Goal: Task Accomplishment & Management: Manage account settings

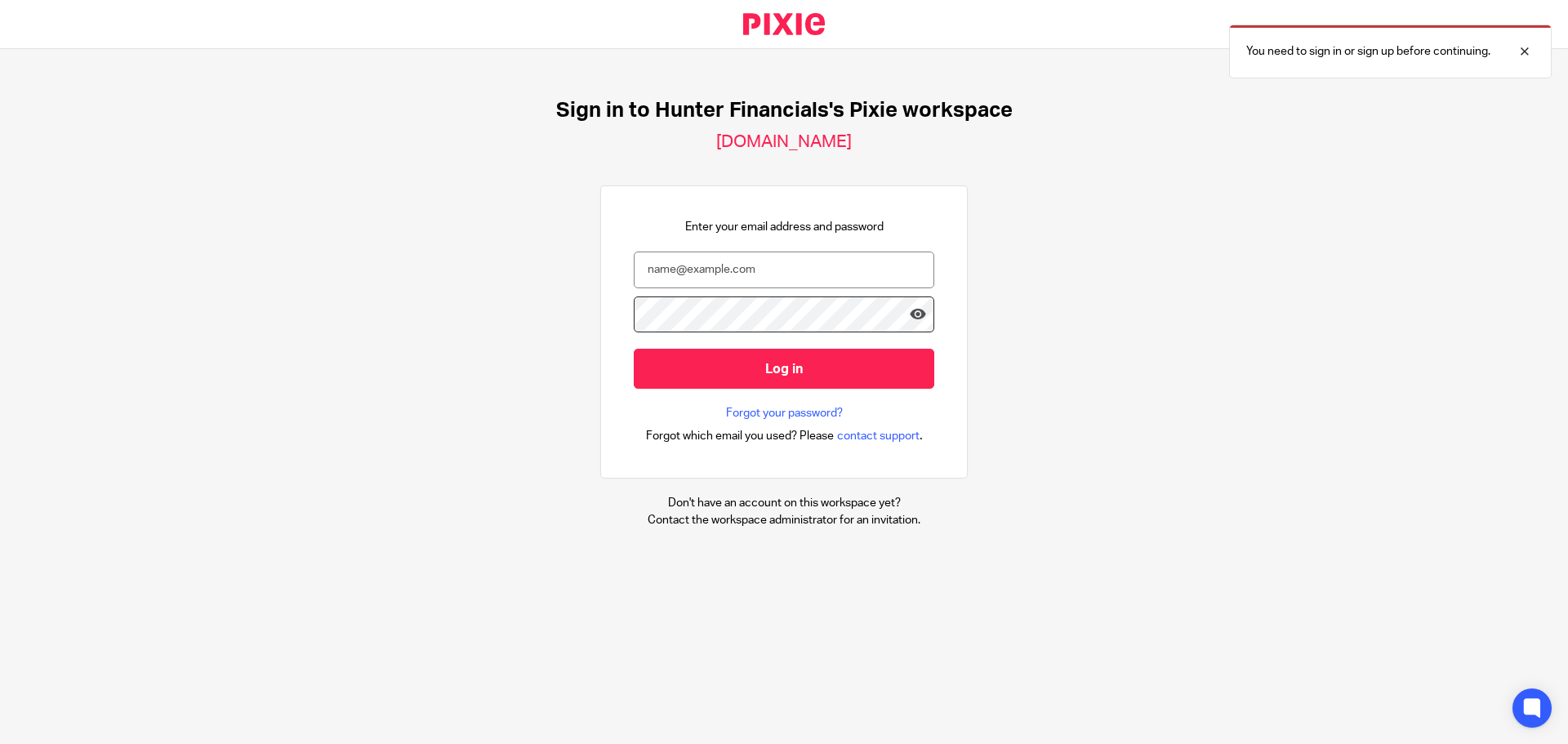
type input "giverny@hunterfinancials.com"
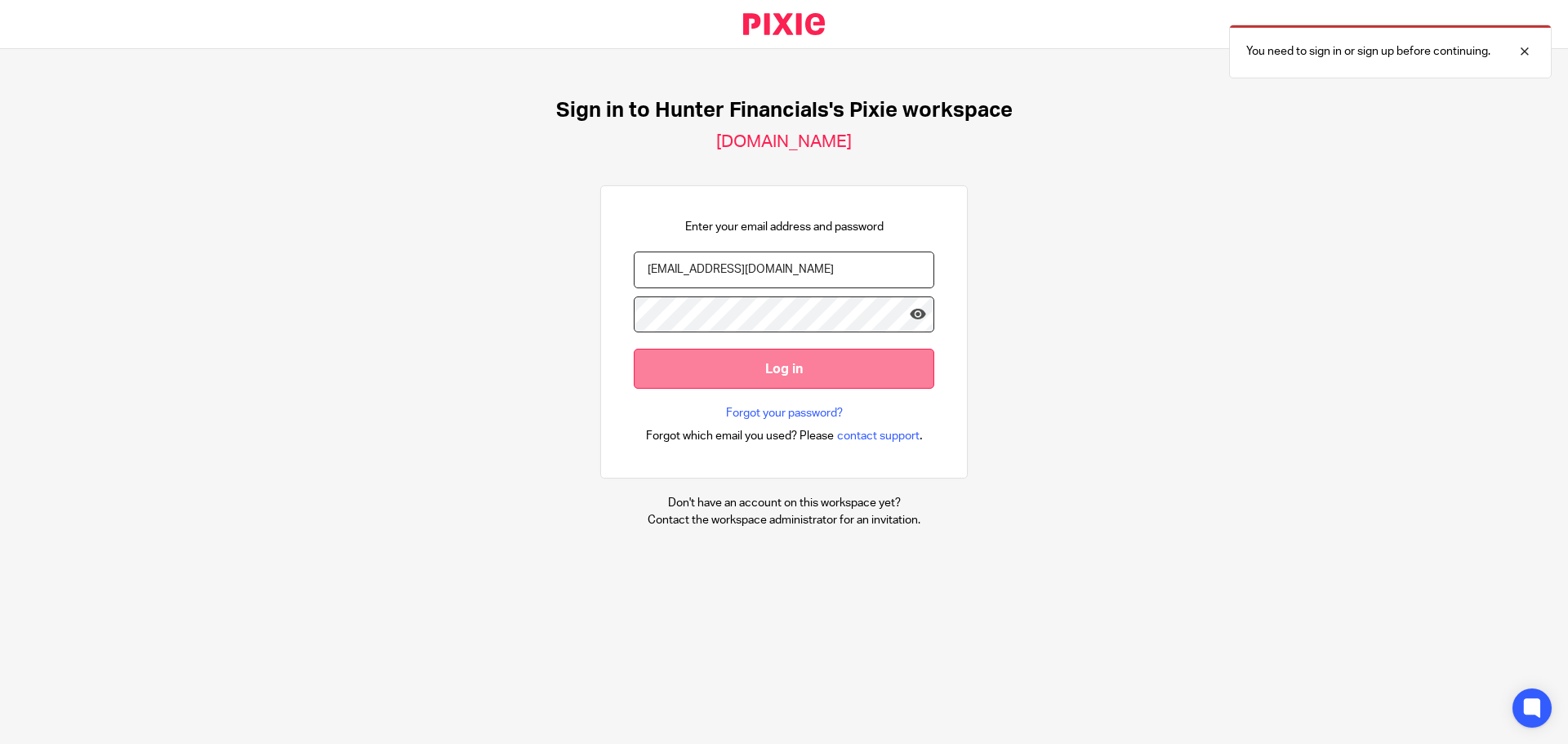
click at [775, 375] on input "Log in" at bounding box center [783, 369] width 300 height 40
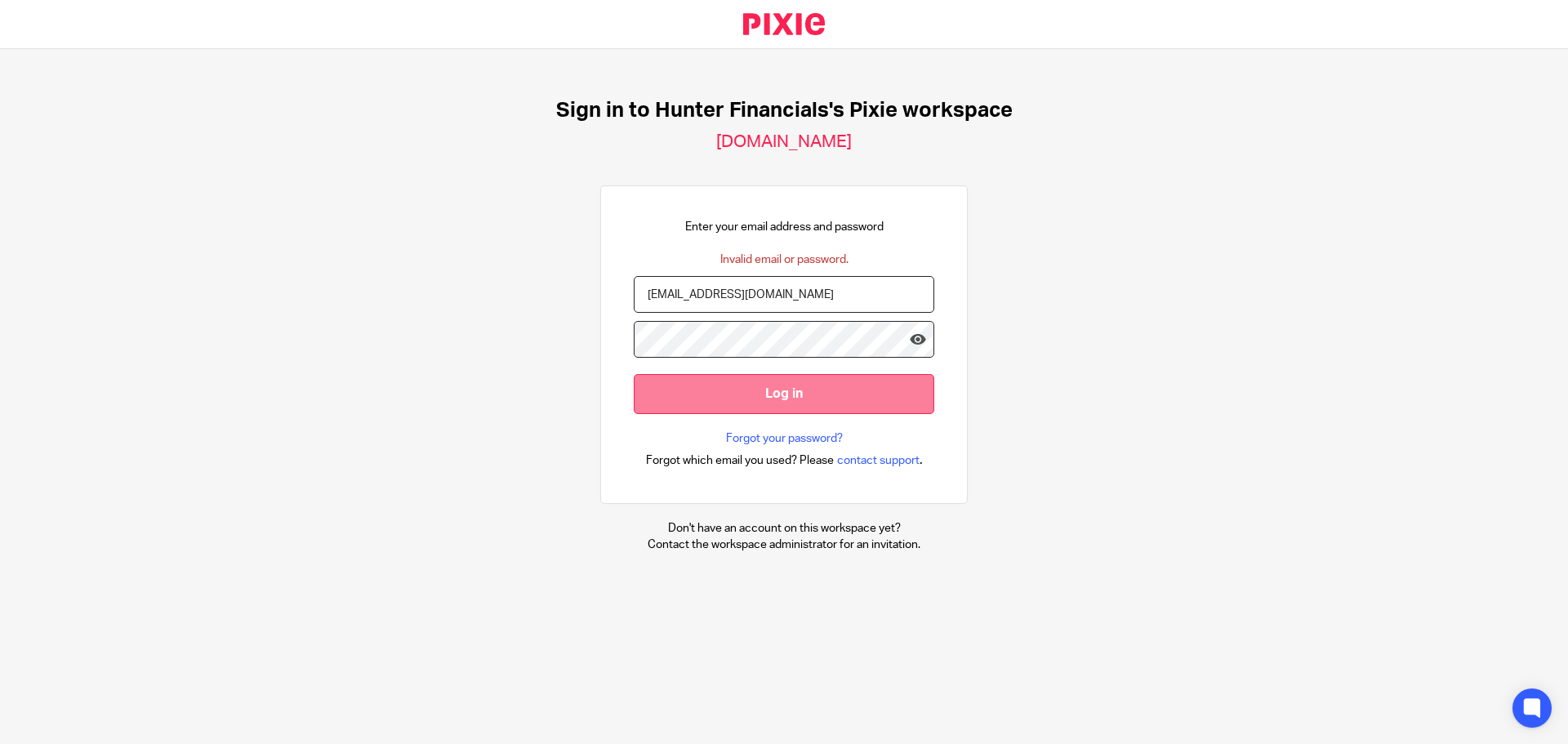
click at [785, 401] on input "Log in" at bounding box center [783, 394] width 300 height 40
click at [770, 399] on input "Log in" at bounding box center [783, 394] width 300 height 40
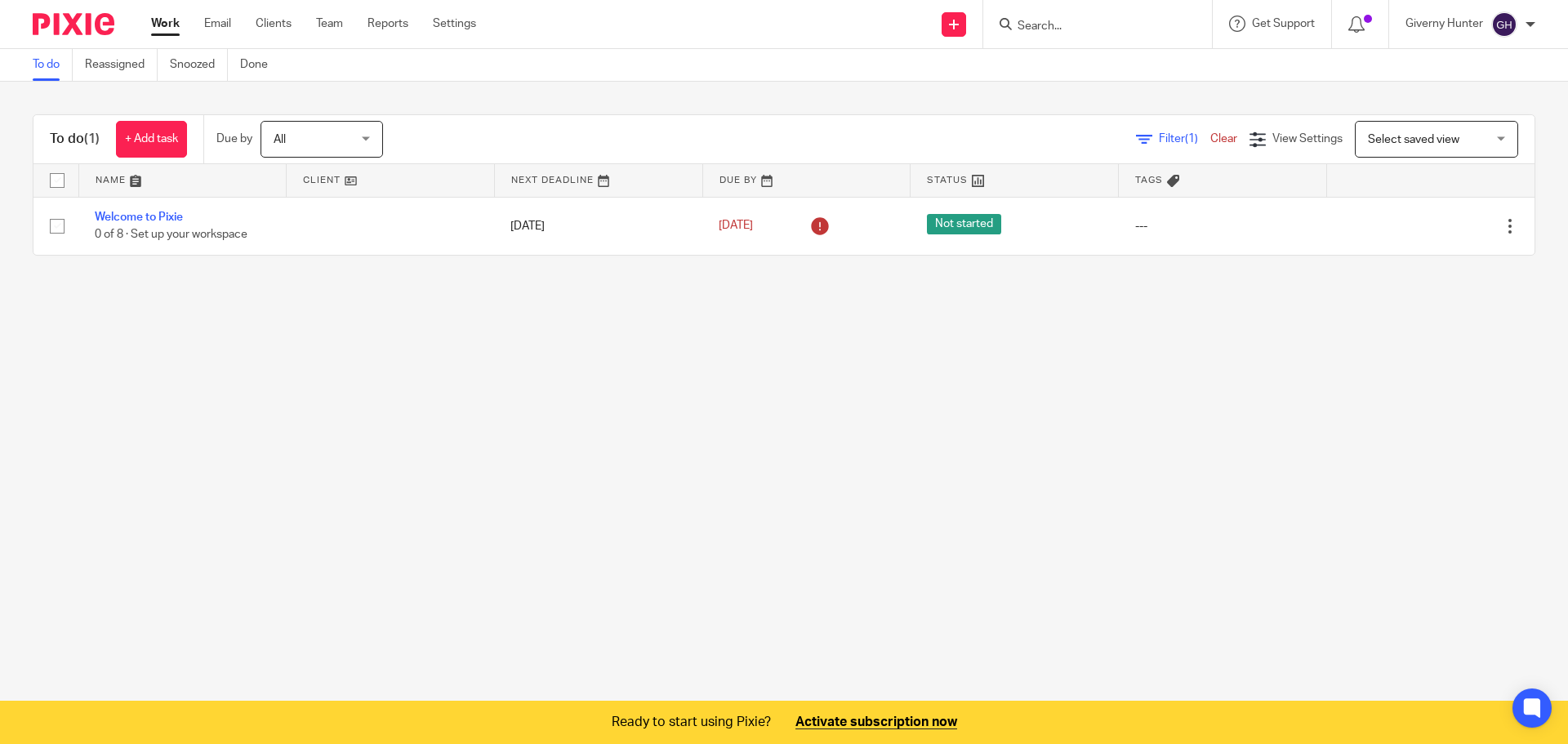
click at [766, 307] on main "To do Reassigned Snoozed Done To do (1) + Add task Due by All All [DATE] [DATE]…" at bounding box center [784, 372] width 1568 height 744
click at [341, 32] on link "Team" at bounding box center [329, 24] width 27 height 17
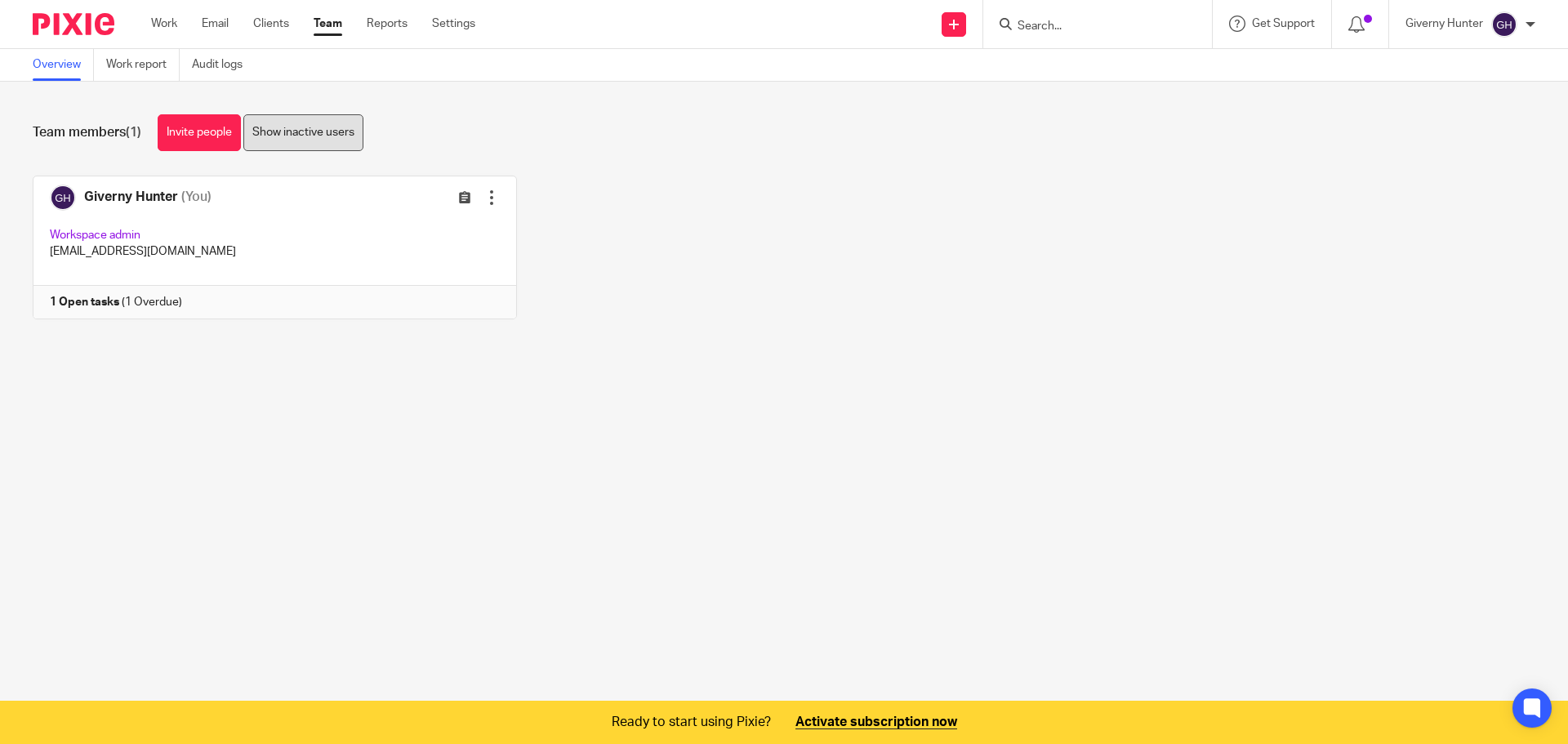
click at [331, 136] on link "Show inactive users" at bounding box center [303, 133] width 120 height 37
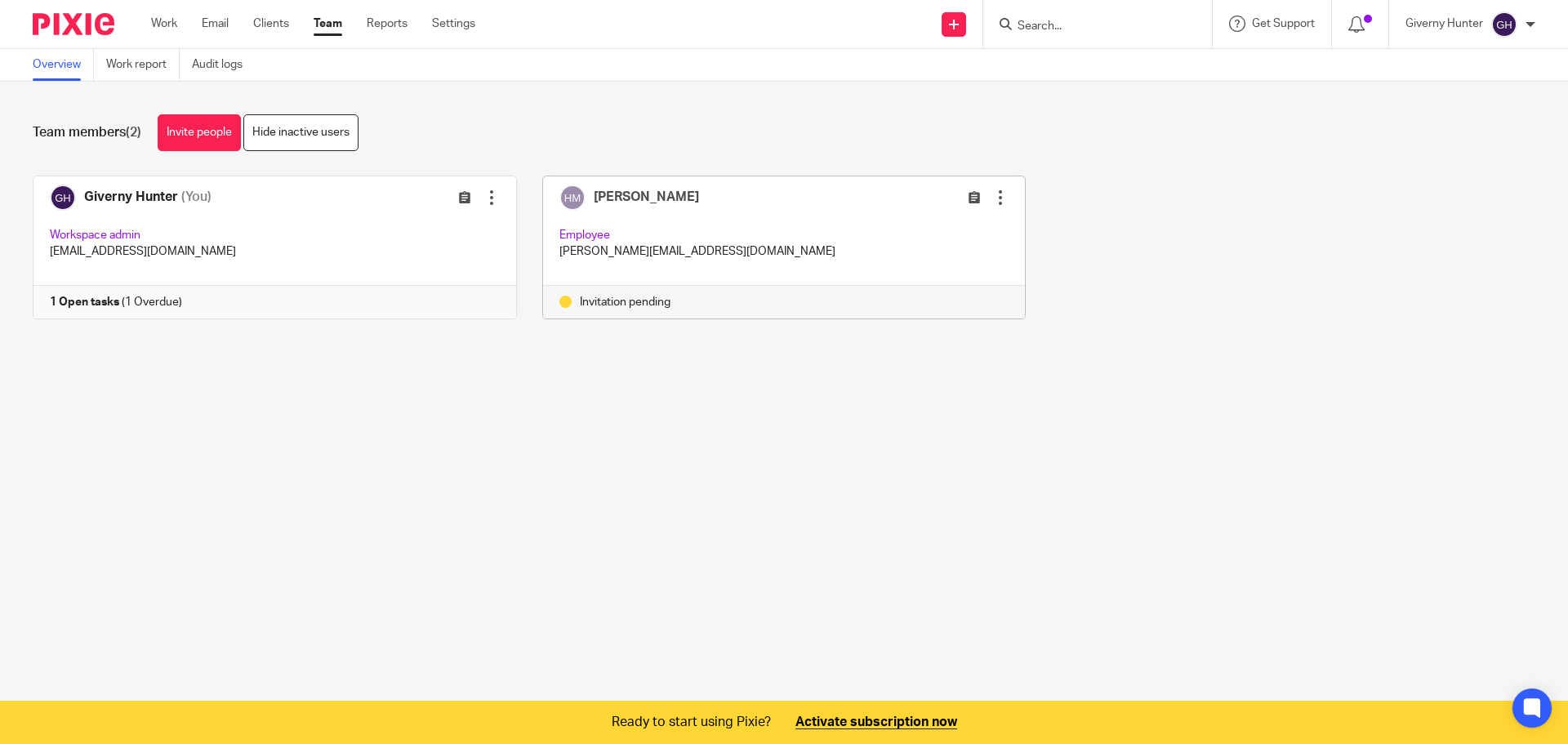
click at [992, 201] on div at bounding box center [1001, 197] width 17 height 17
click at [955, 263] on span "Resend invitation" at bounding box center [946, 262] width 88 height 11
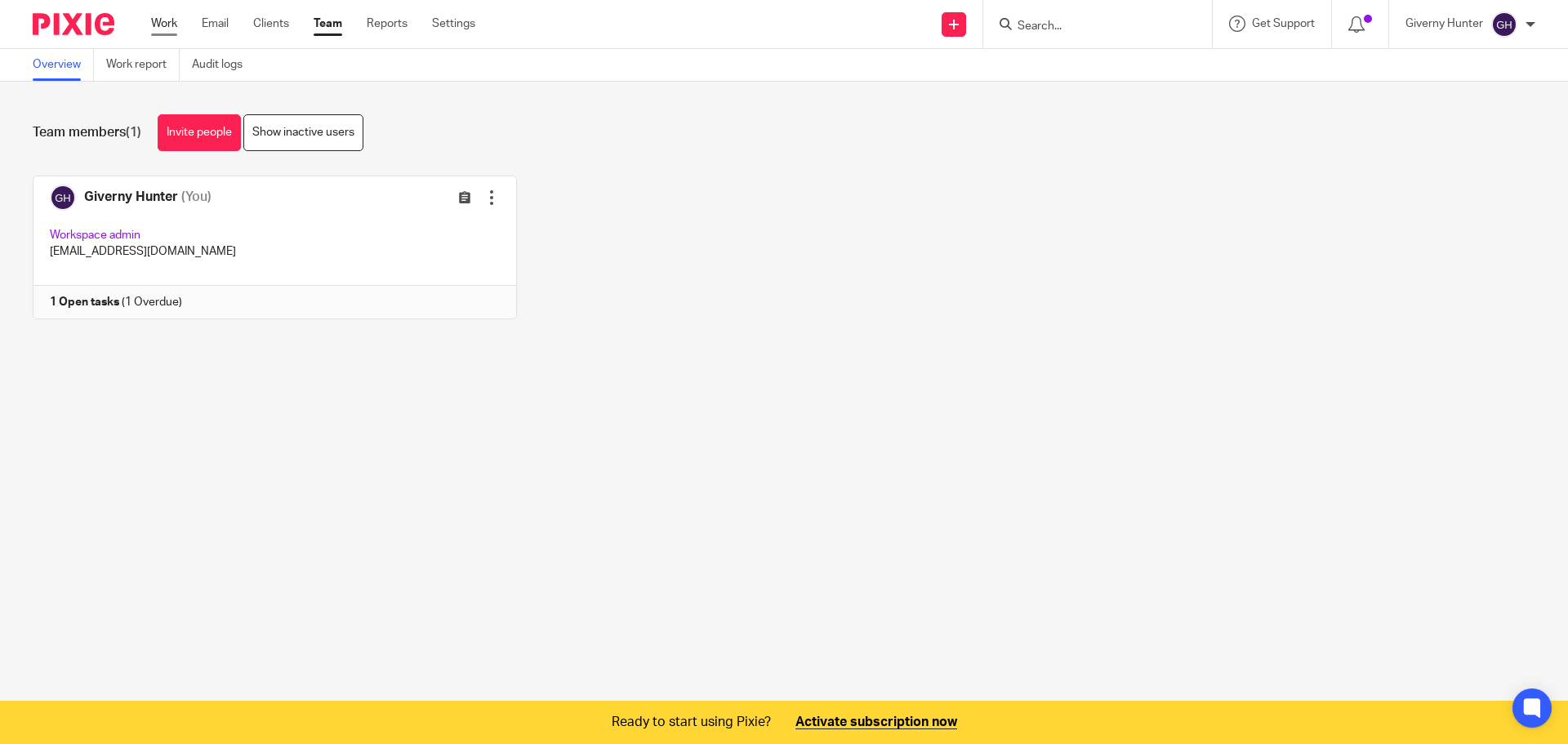
click at [172, 31] on link "Work" at bounding box center [164, 24] width 26 height 17
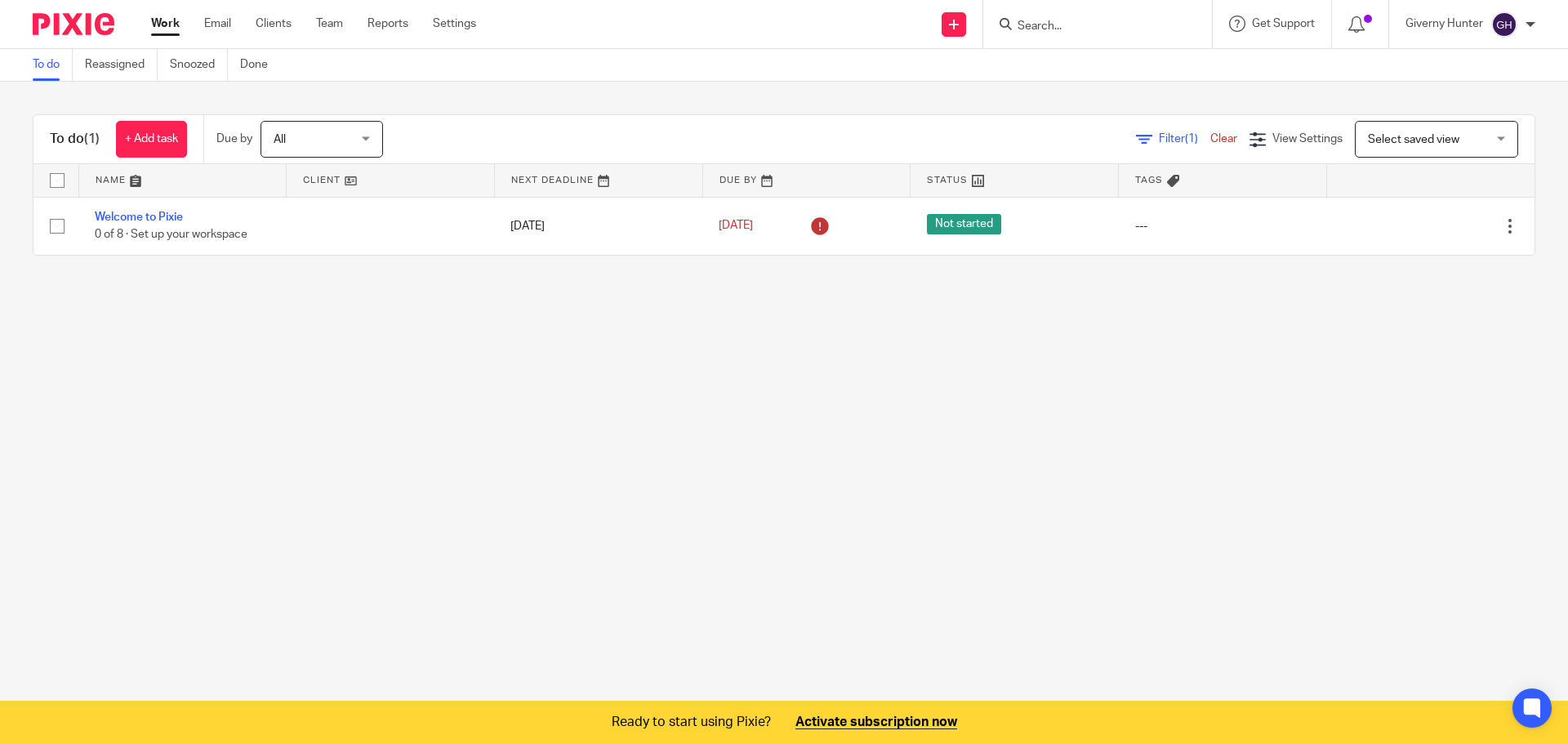
click at [323, 355] on main "To do Reassigned Snoozed Done To do (1) + Add task Due by All All [DATE] [DATE]…" at bounding box center [784, 372] width 1568 height 744
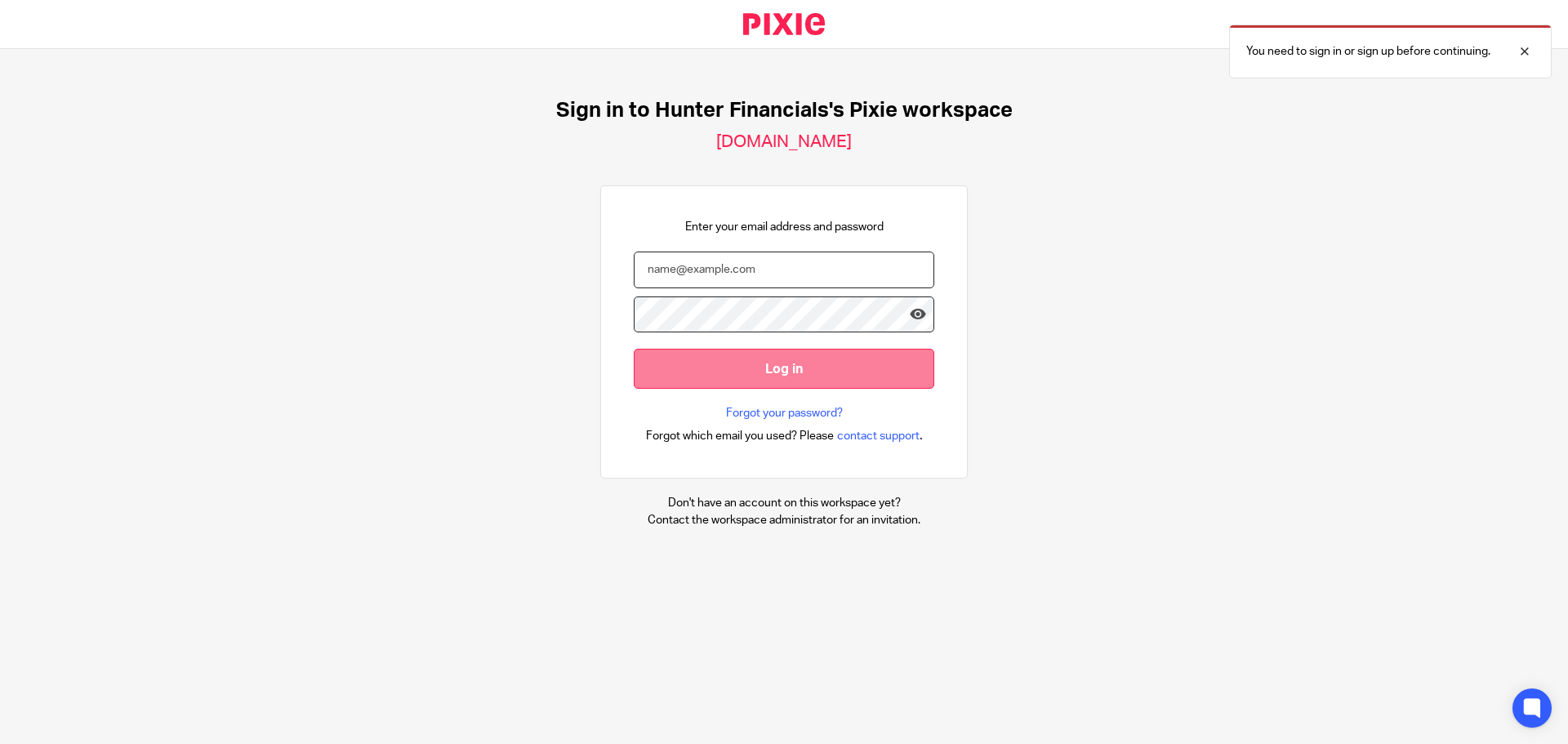
type input "[EMAIL_ADDRESS][DOMAIN_NAME]"
click at [848, 372] on input "Log in" at bounding box center [783, 369] width 300 height 40
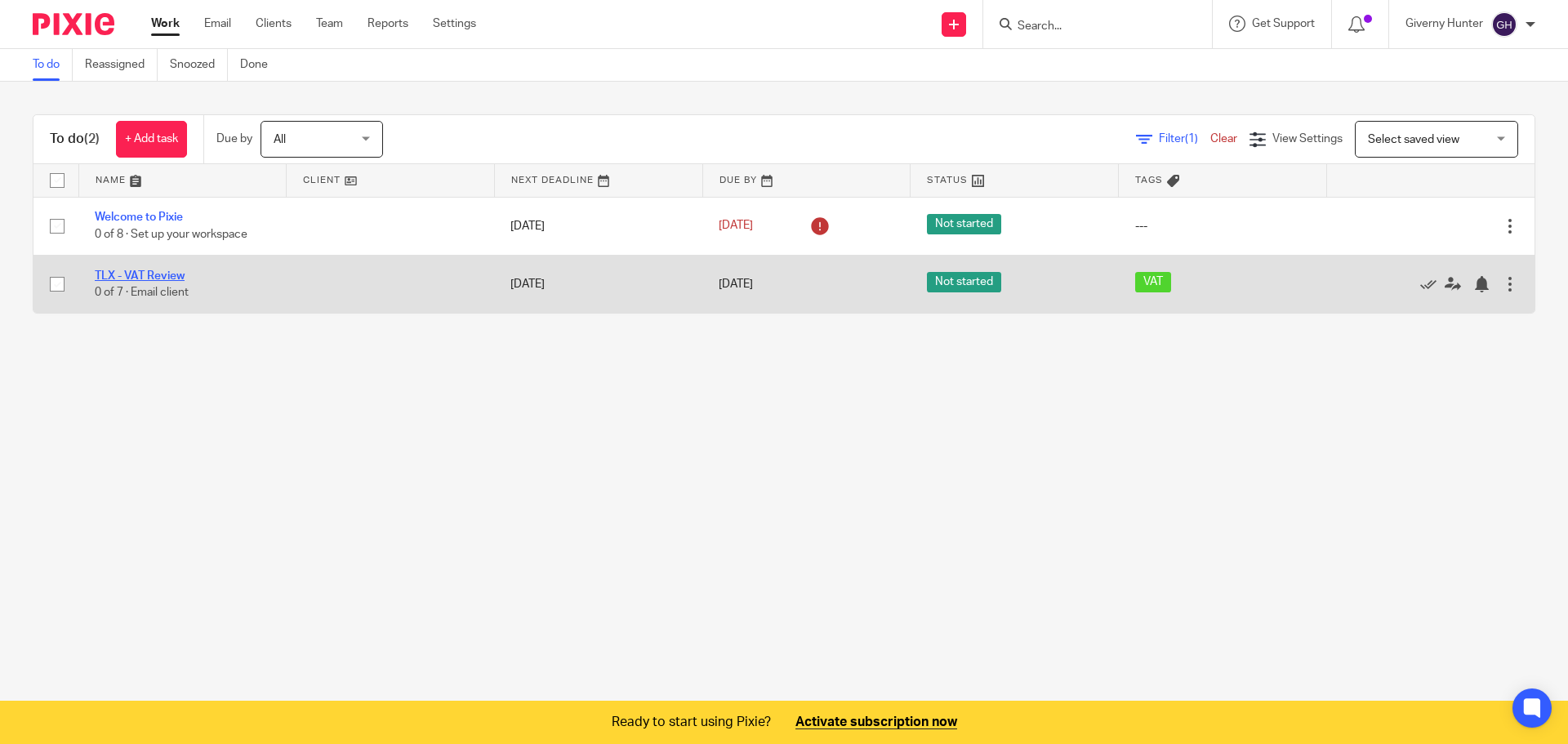
click at [146, 272] on link "TLX - VAT Review" at bounding box center [140, 276] width 90 height 11
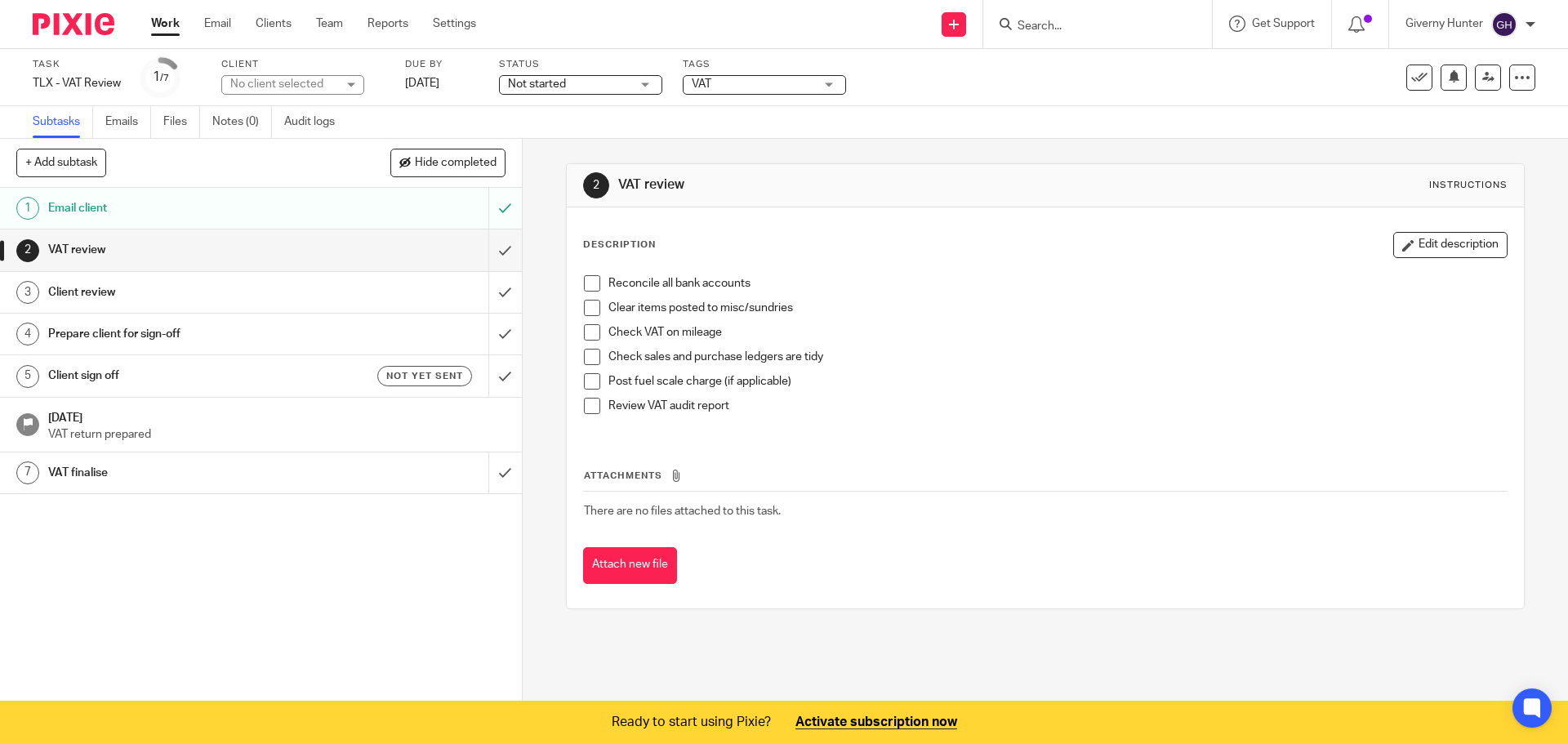
click at [70, 30] on img at bounding box center [73, 24] width 82 height 22
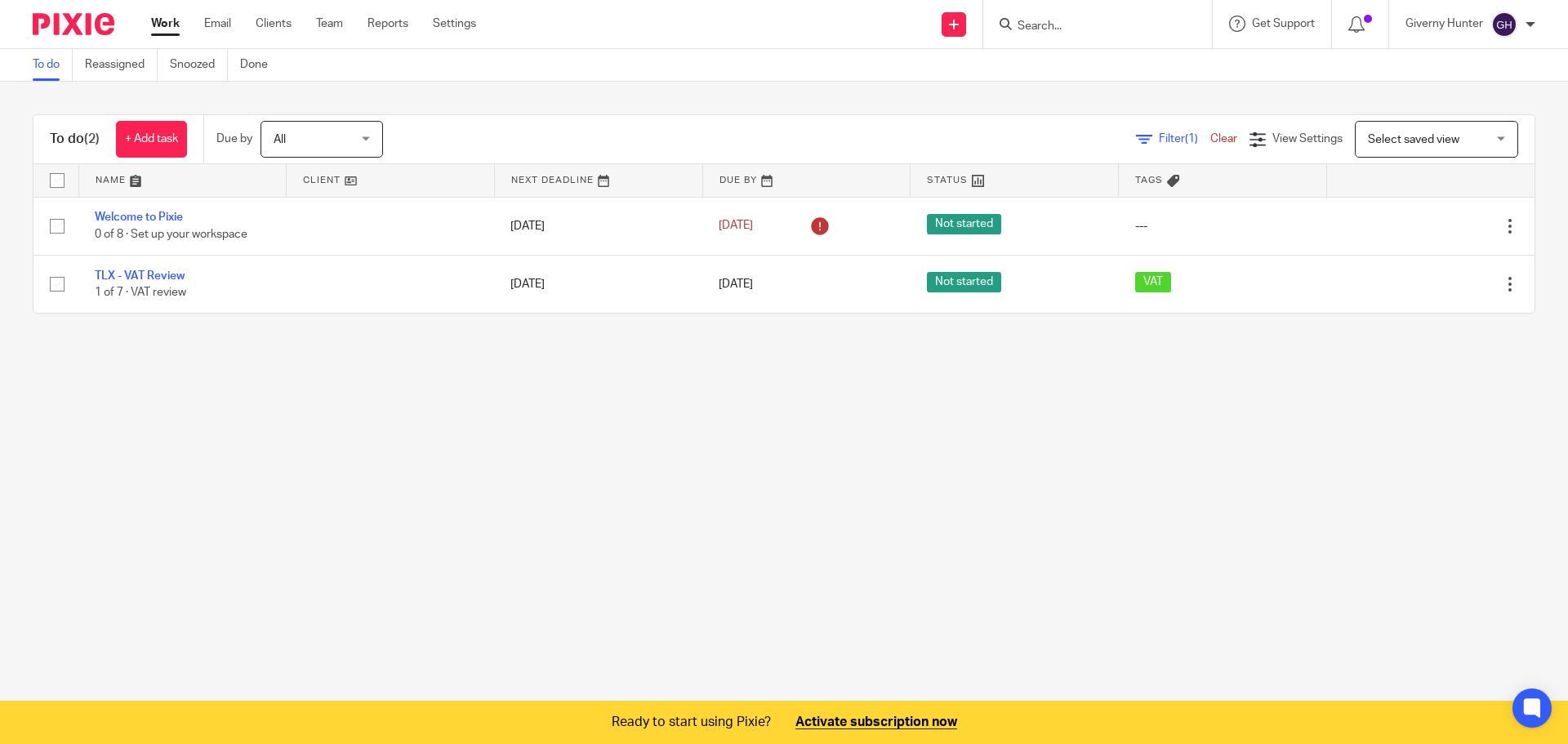
click at [708, 517] on main "To do Reassigned Snoozed Done To do (2) + Add task Due by All All [DATE] [DATE]…" at bounding box center [784, 372] width 1568 height 744
click at [1378, 32] on div at bounding box center [1361, 24] width 57 height 48
click at [1356, 28] on icon at bounding box center [1357, 25] width 17 height 17
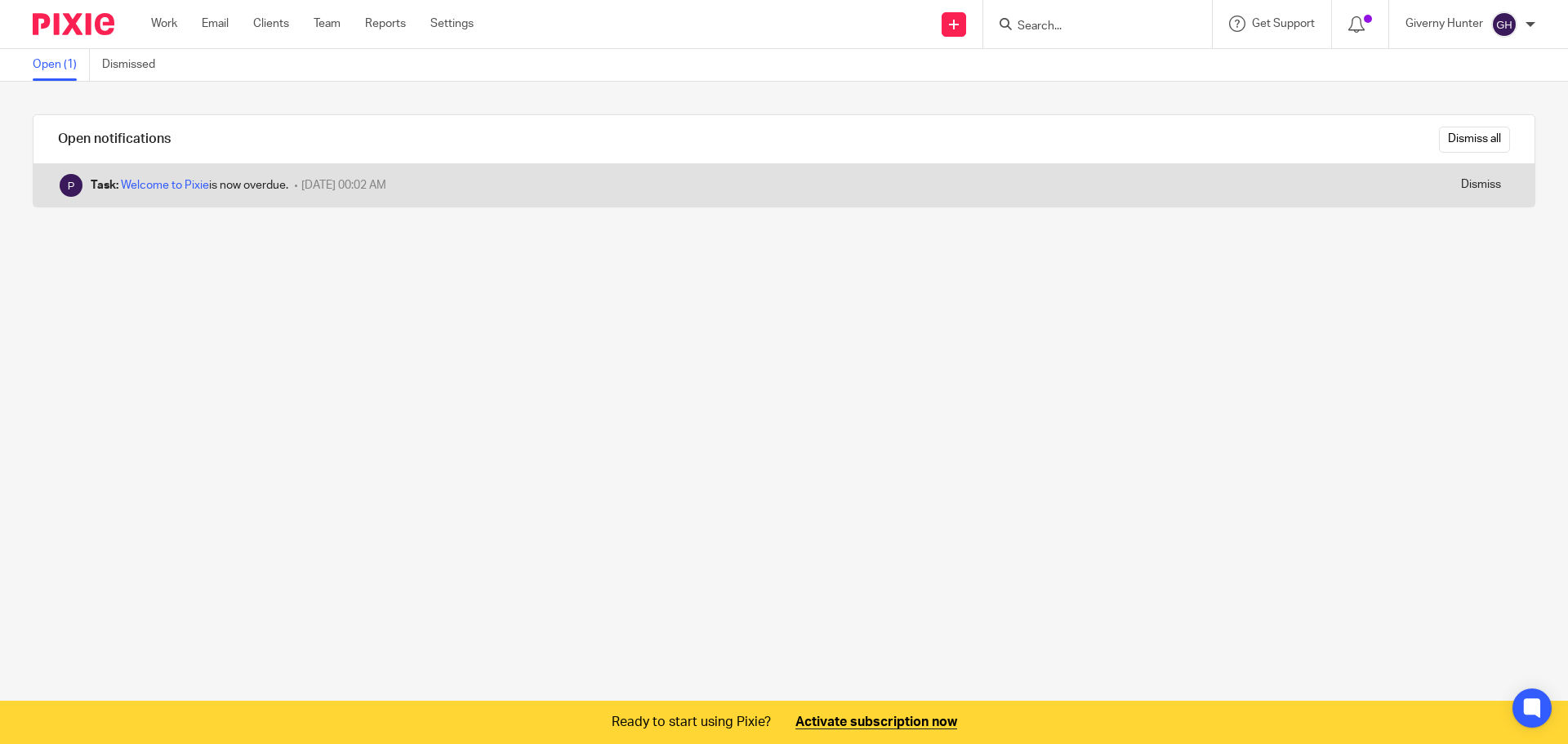
click at [415, 196] on div "Task: Welcome to Pixie is now overdue. 19 September 2025 00:02 AM" at bounding box center [652, 186] width 1238 height 42
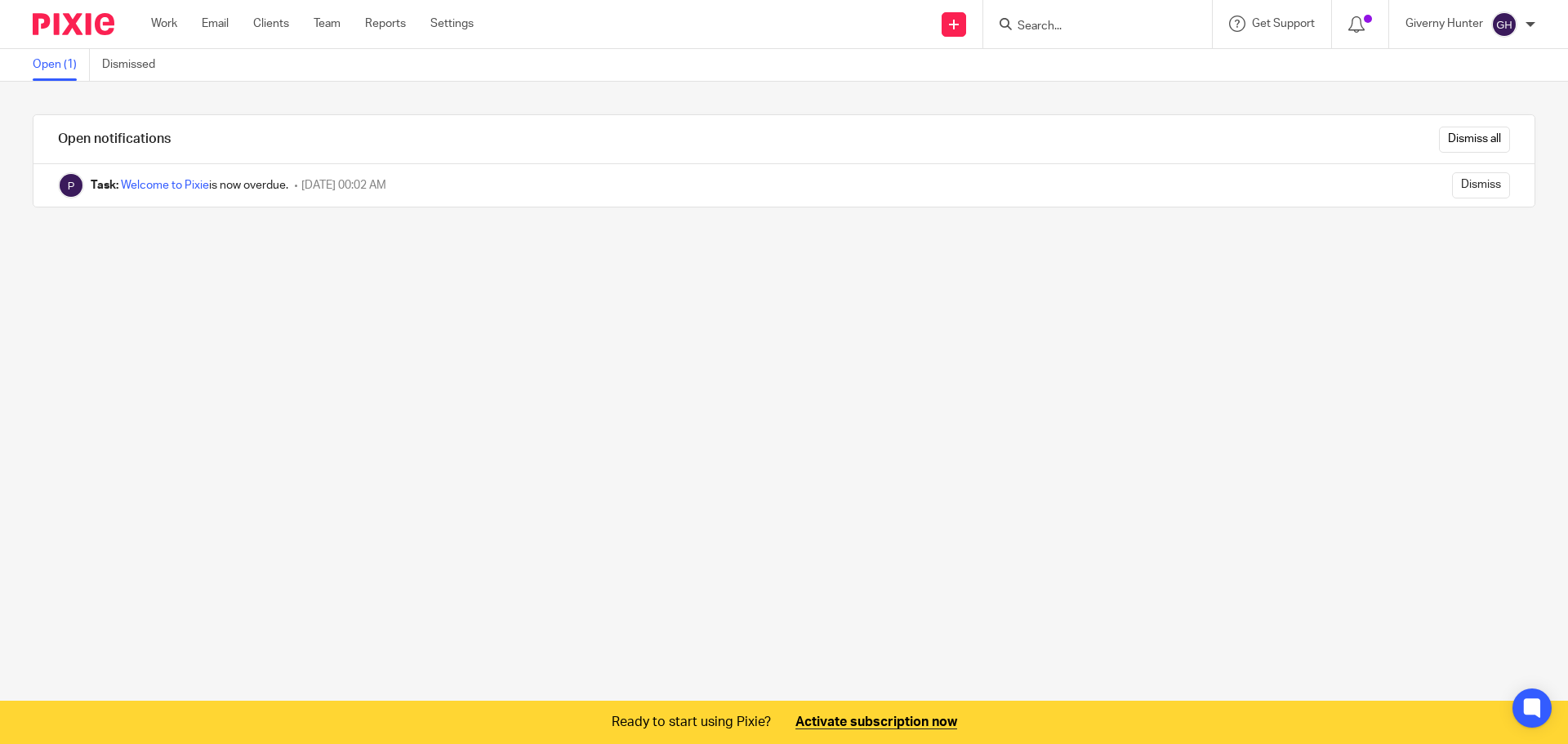
click at [169, 36] on div "Work Email Clients Team Reports Settings Work Email Clients Team Reports Settin…" at bounding box center [317, 24] width 364 height 48
click at [168, 26] on link "Work" at bounding box center [164, 24] width 26 height 17
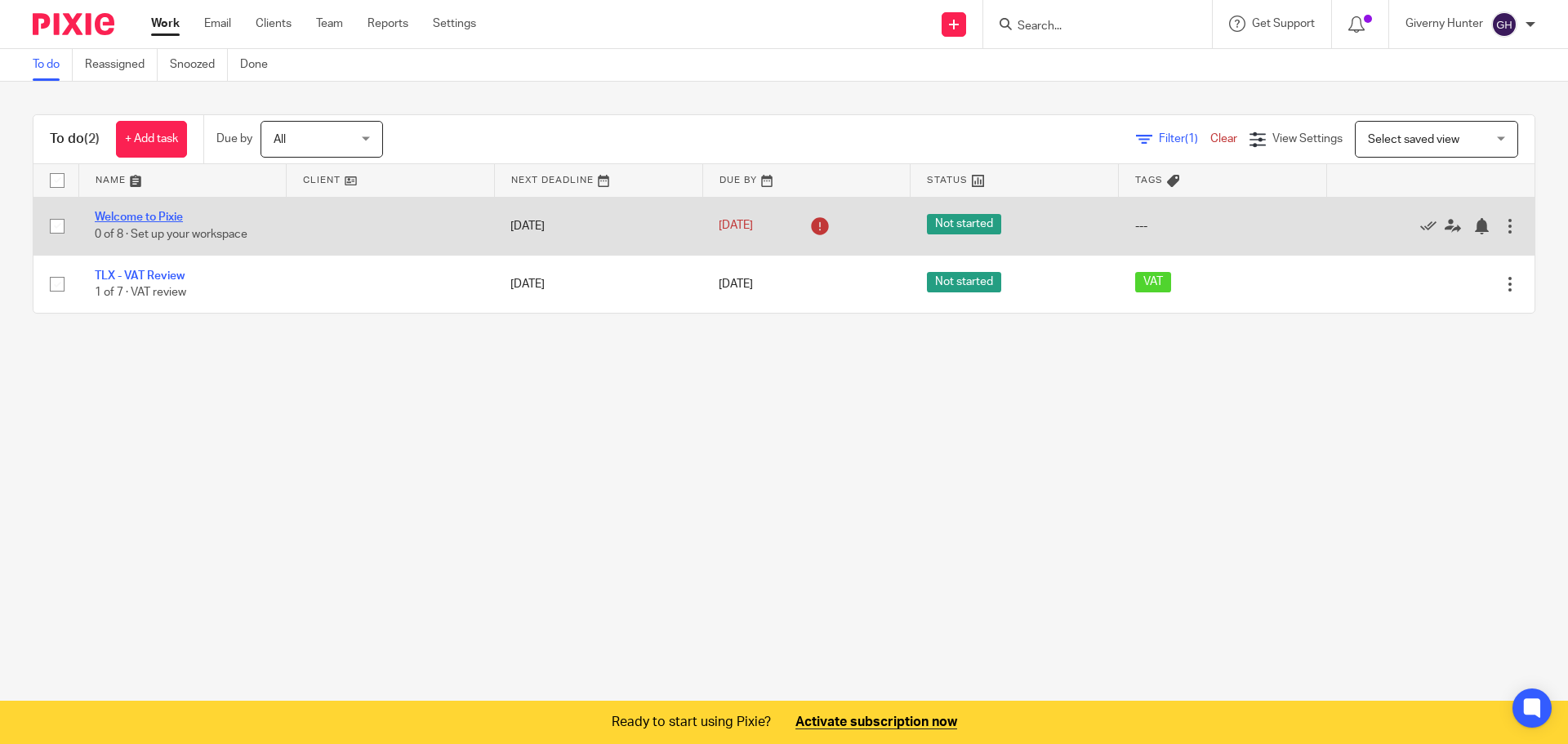
click at [174, 217] on link "Welcome to Pixie" at bounding box center [139, 217] width 88 height 11
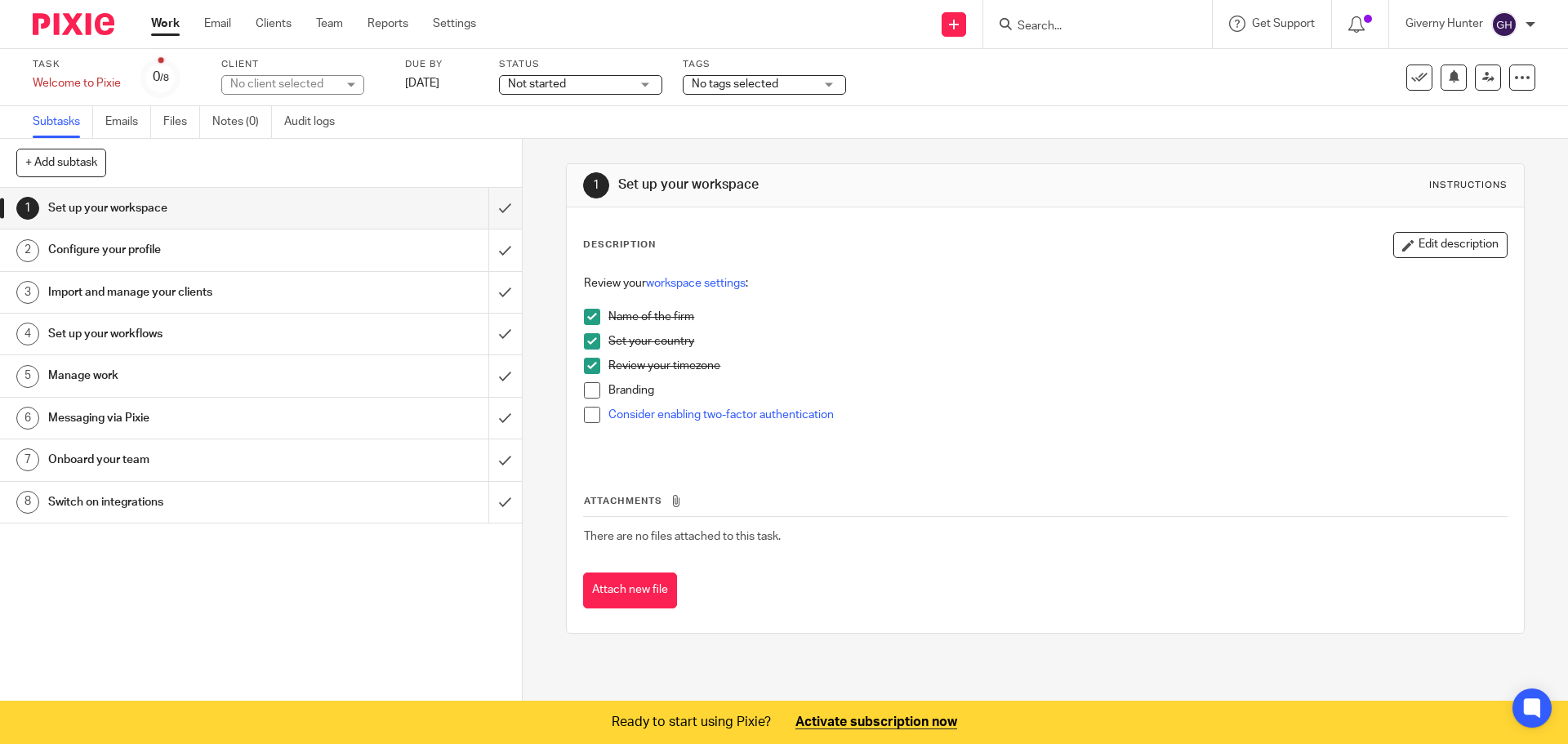
click at [176, 27] on link "Work" at bounding box center [165, 24] width 28 height 17
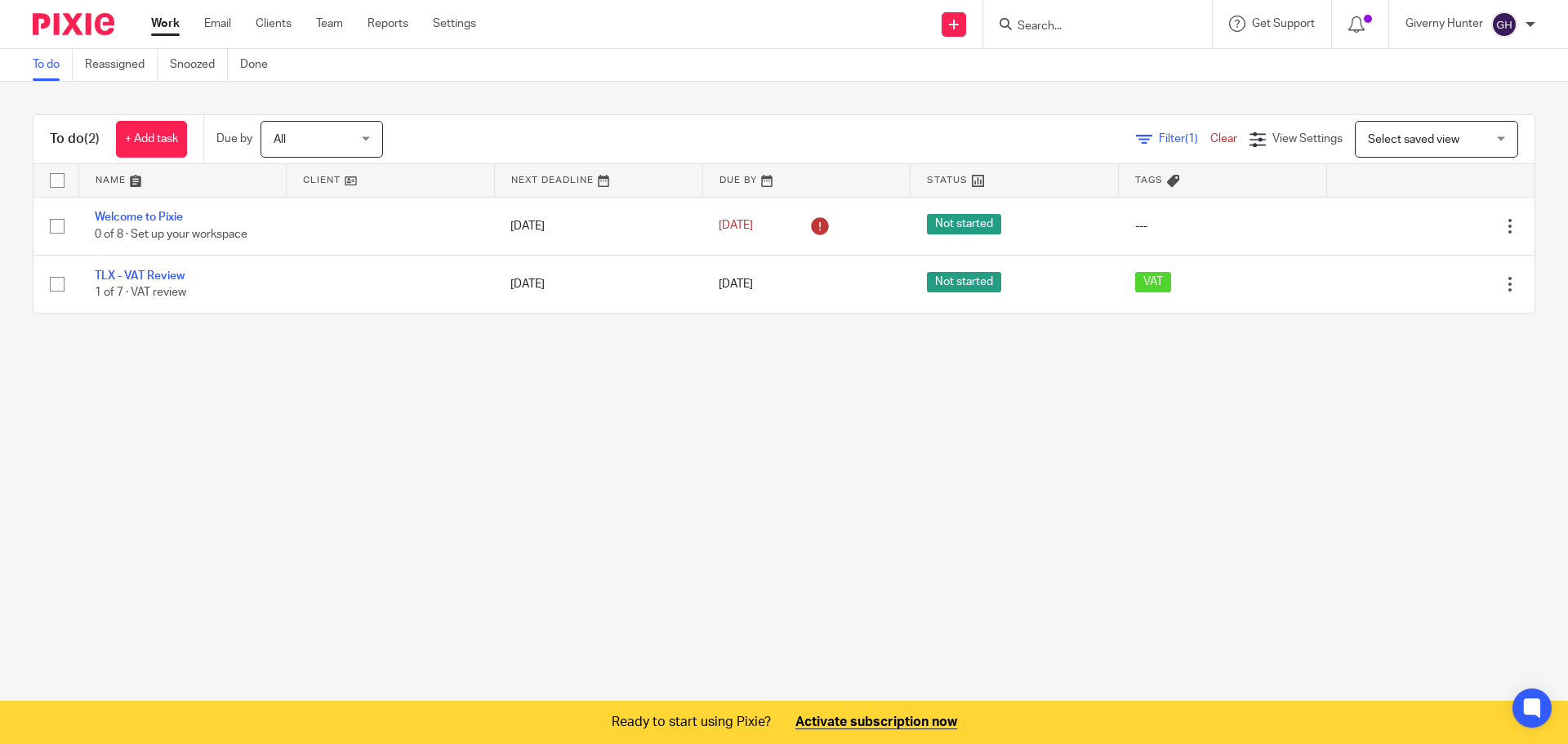
click at [1373, 26] on div at bounding box center [1361, 24] width 57 height 48
click at [1359, 28] on icon at bounding box center [1357, 25] width 17 height 17
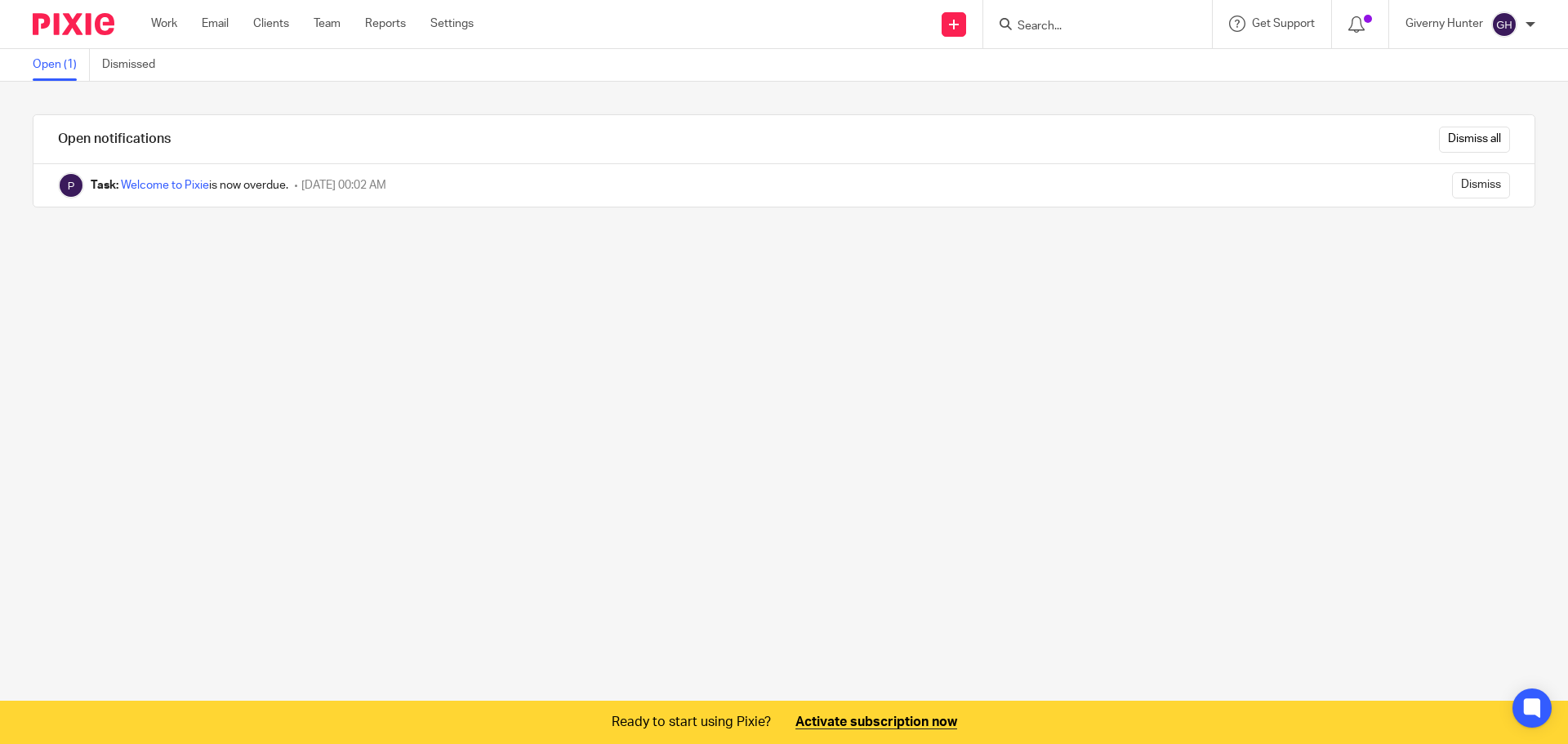
click at [1359, 22] on icon at bounding box center [1357, 25] width 17 height 17
click at [182, 30] on ul "Work Email Clients Team Reports Settings" at bounding box center [325, 24] width 347 height 17
click at [174, 30] on link "Work" at bounding box center [164, 24] width 26 height 17
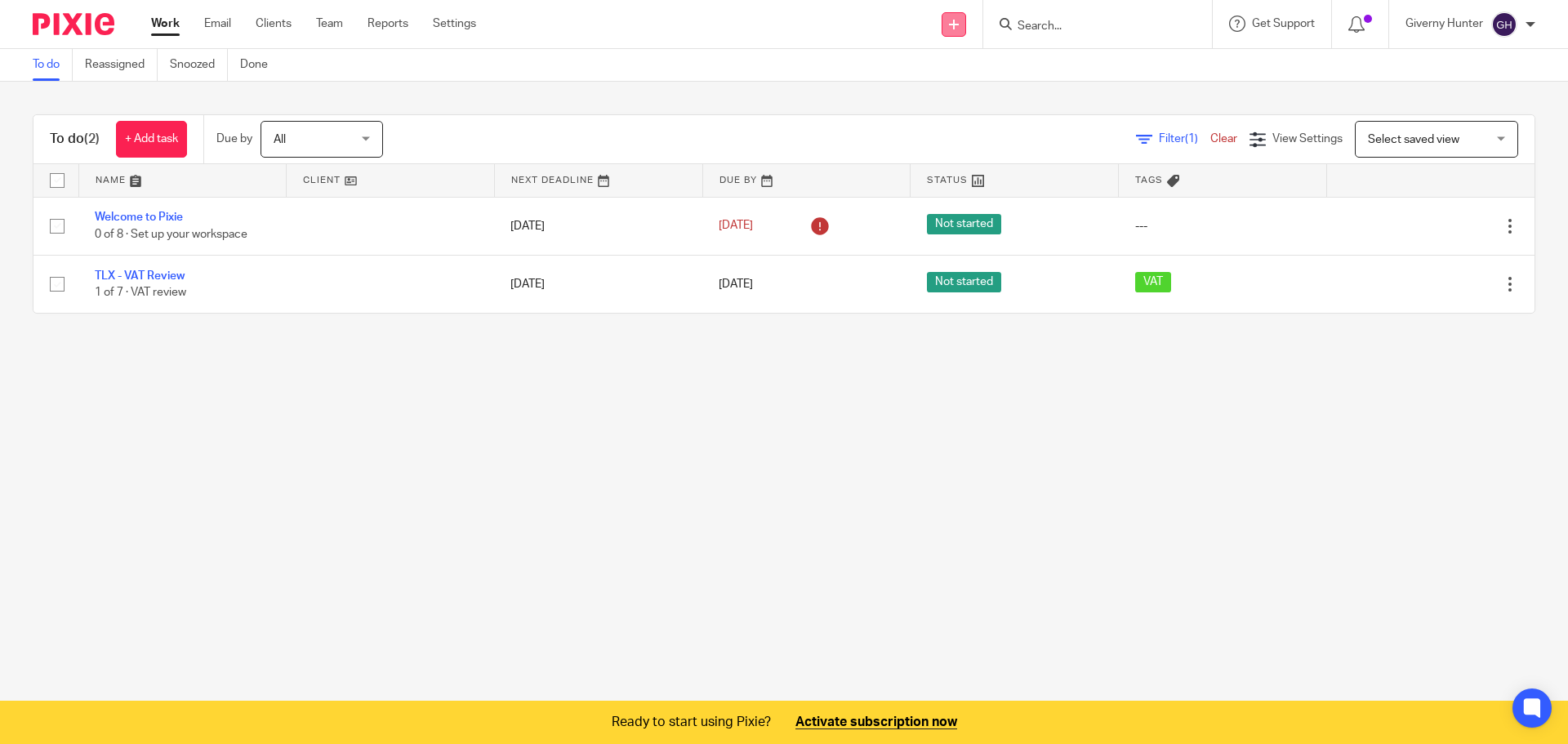
click at [965, 27] on link at bounding box center [954, 24] width 25 height 25
click at [958, 100] on link "Create task" at bounding box center [954, 100] width 115 height 24
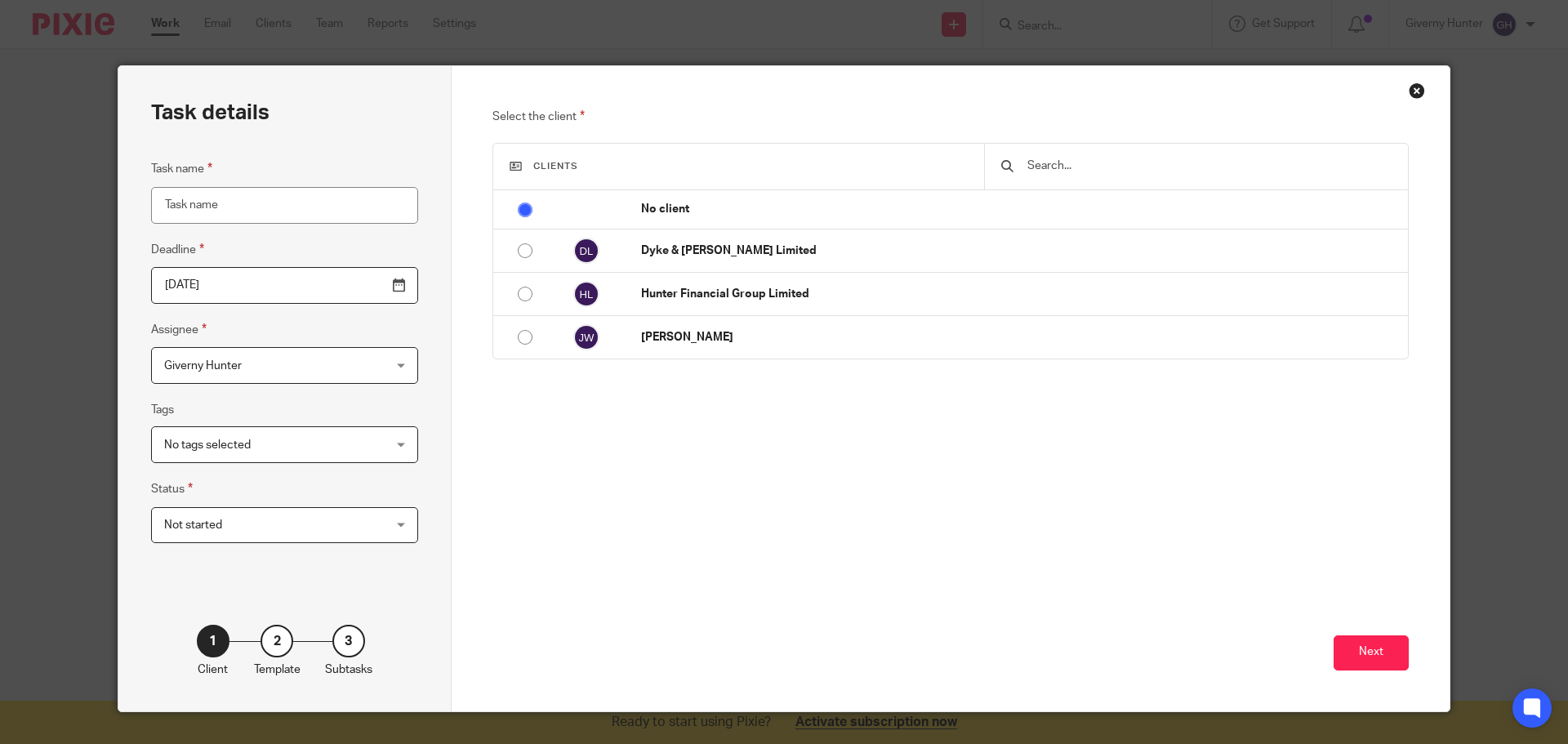
click at [1415, 93] on div "Close this dialog window" at bounding box center [1417, 91] width 17 height 17
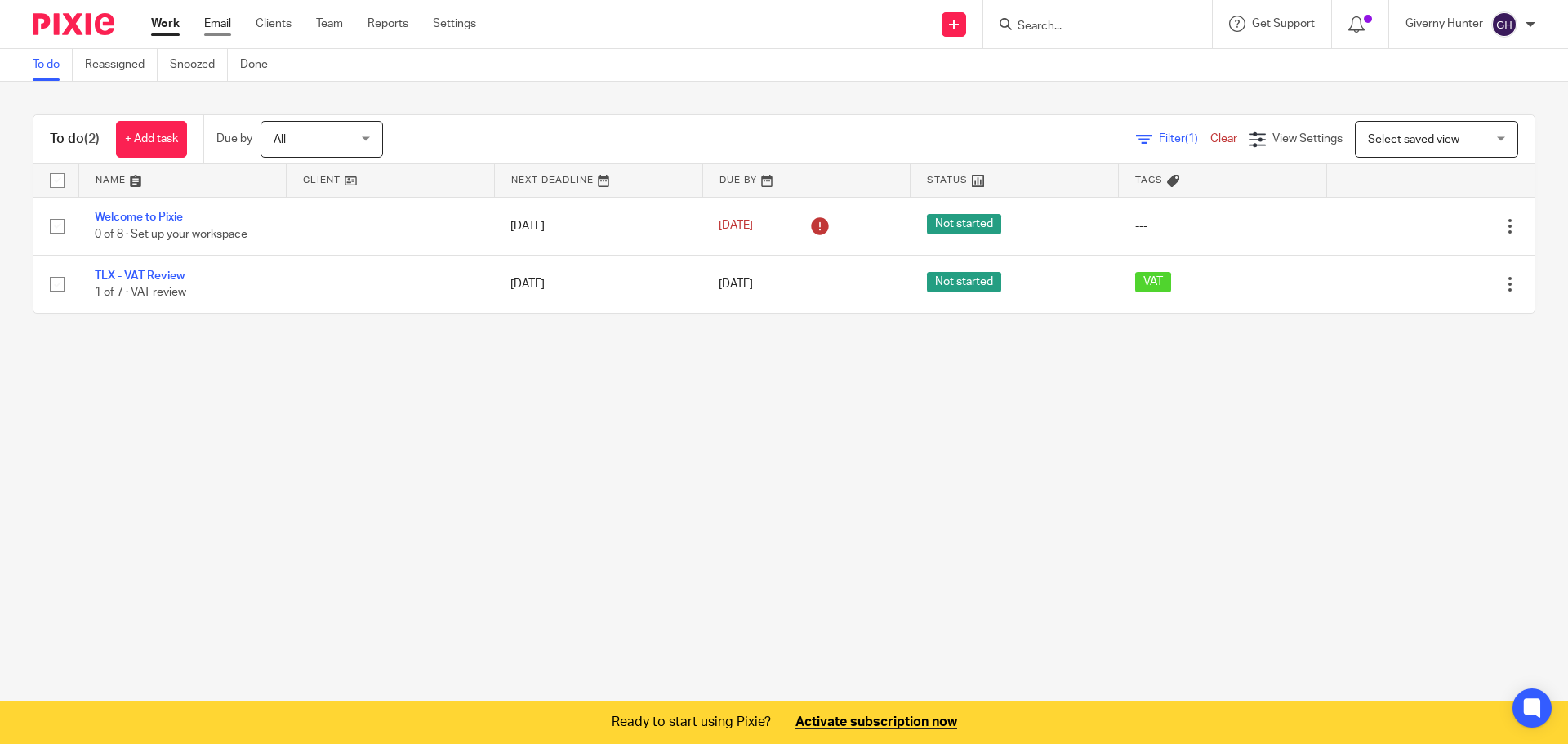
click at [218, 24] on link "Email" at bounding box center [217, 24] width 27 height 17
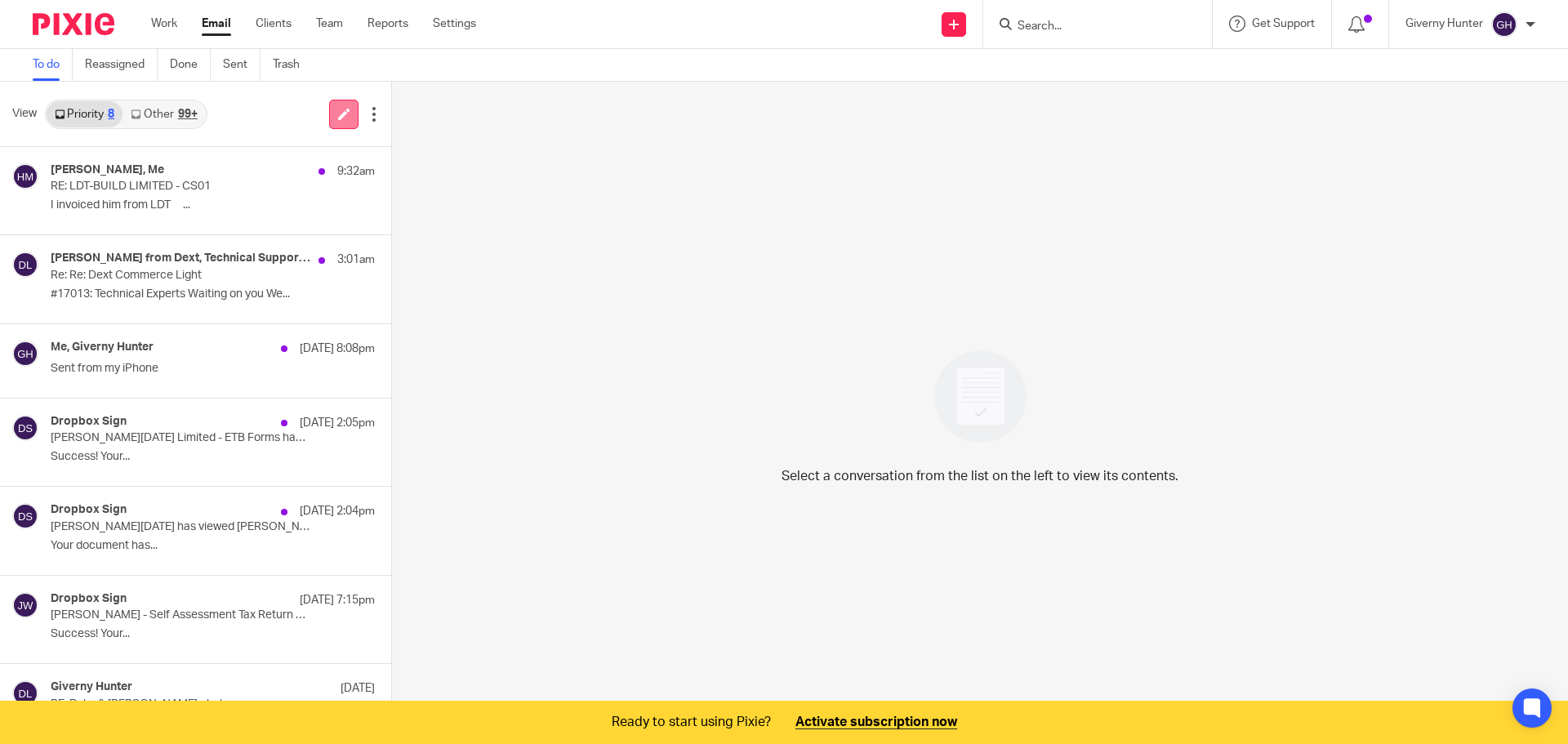
click at [348, 119] on link at bounding box center [343, 115] width 29 height 29
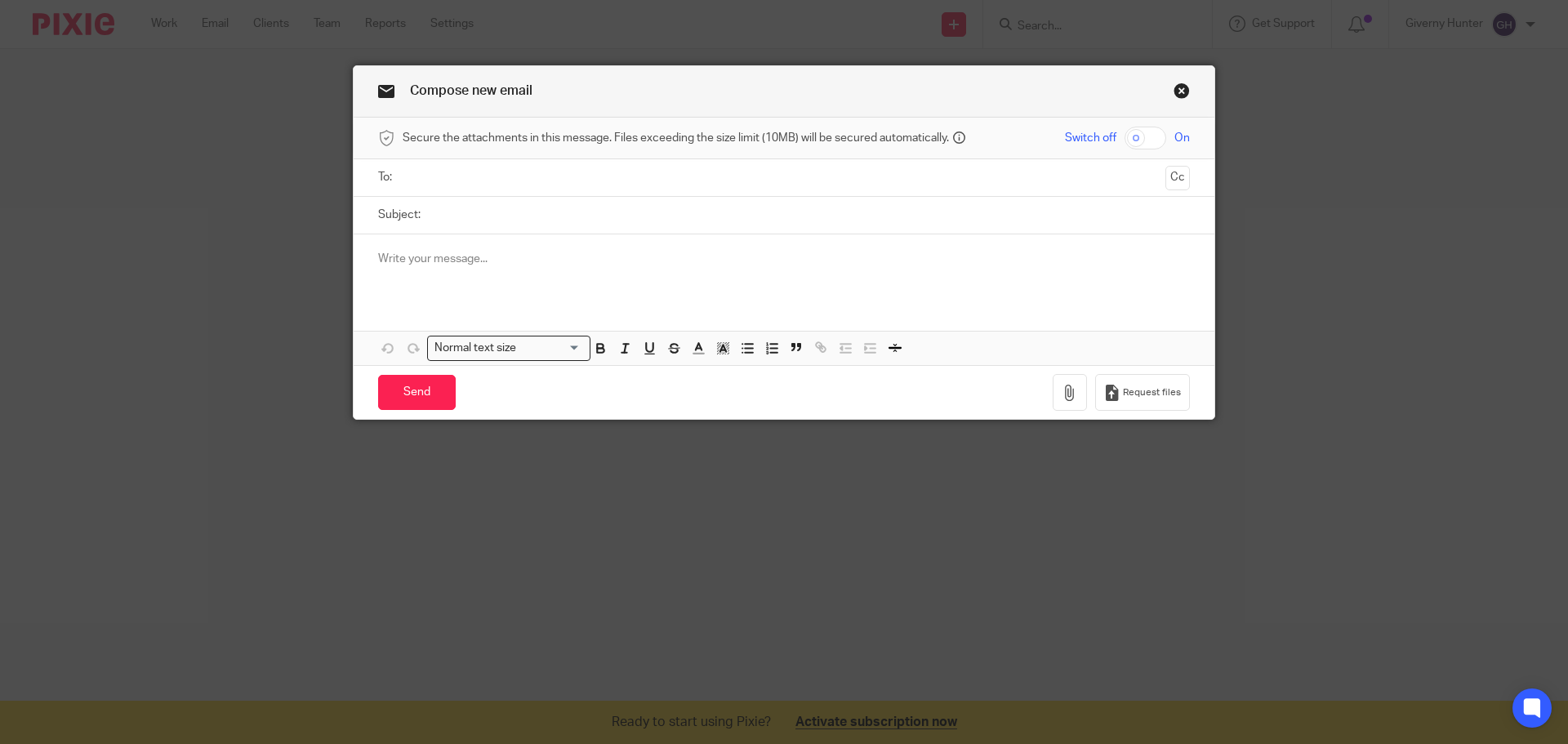
click at [478, 249] on div at bounding box center [784, 265] width 861 height 63
click at [1173, 90] on link "Close this dialog window" at bounding box center [1182, 94] width 17 height 22
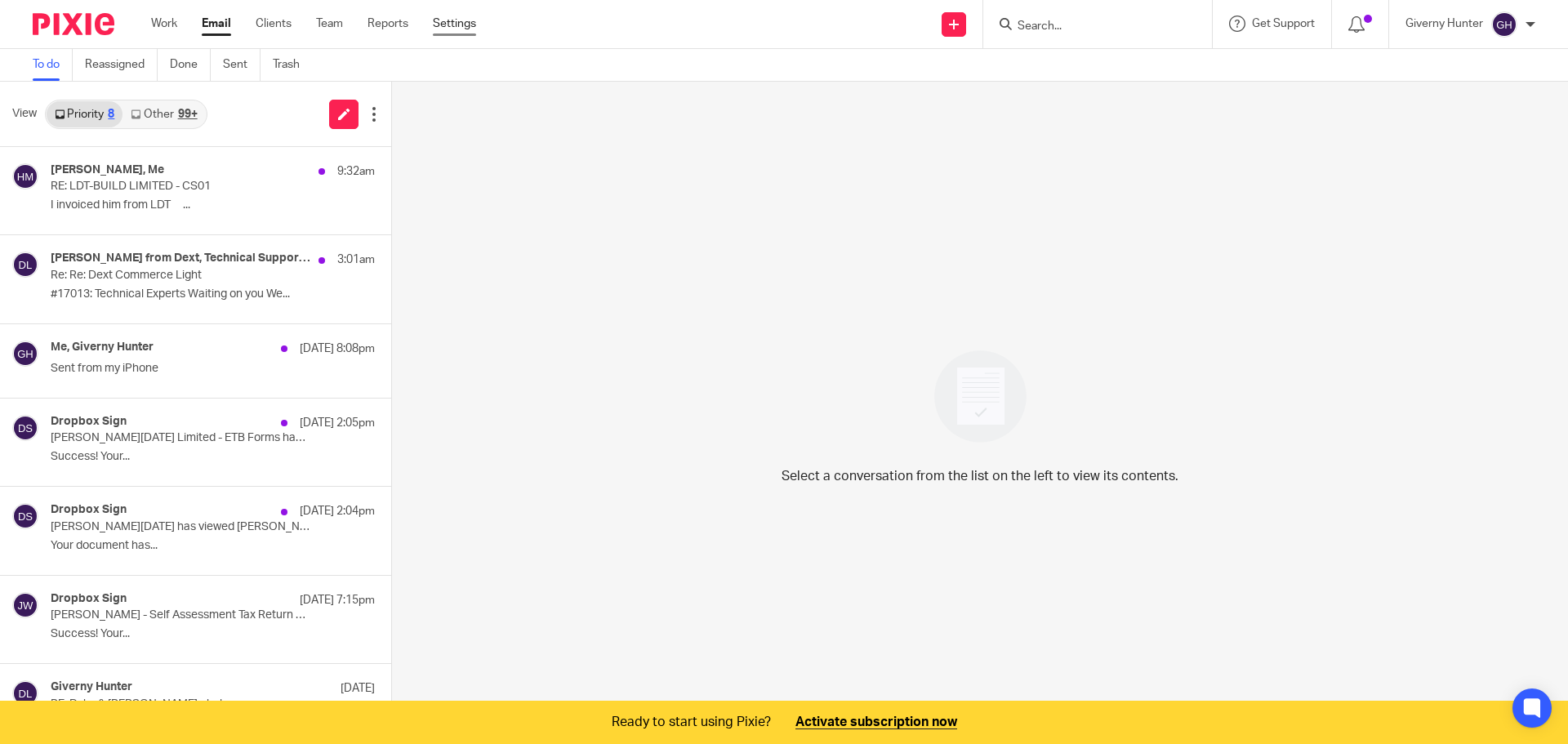
click at [449, 29] on link "Settings" at bounding box center [454, 24] width 43 height 17
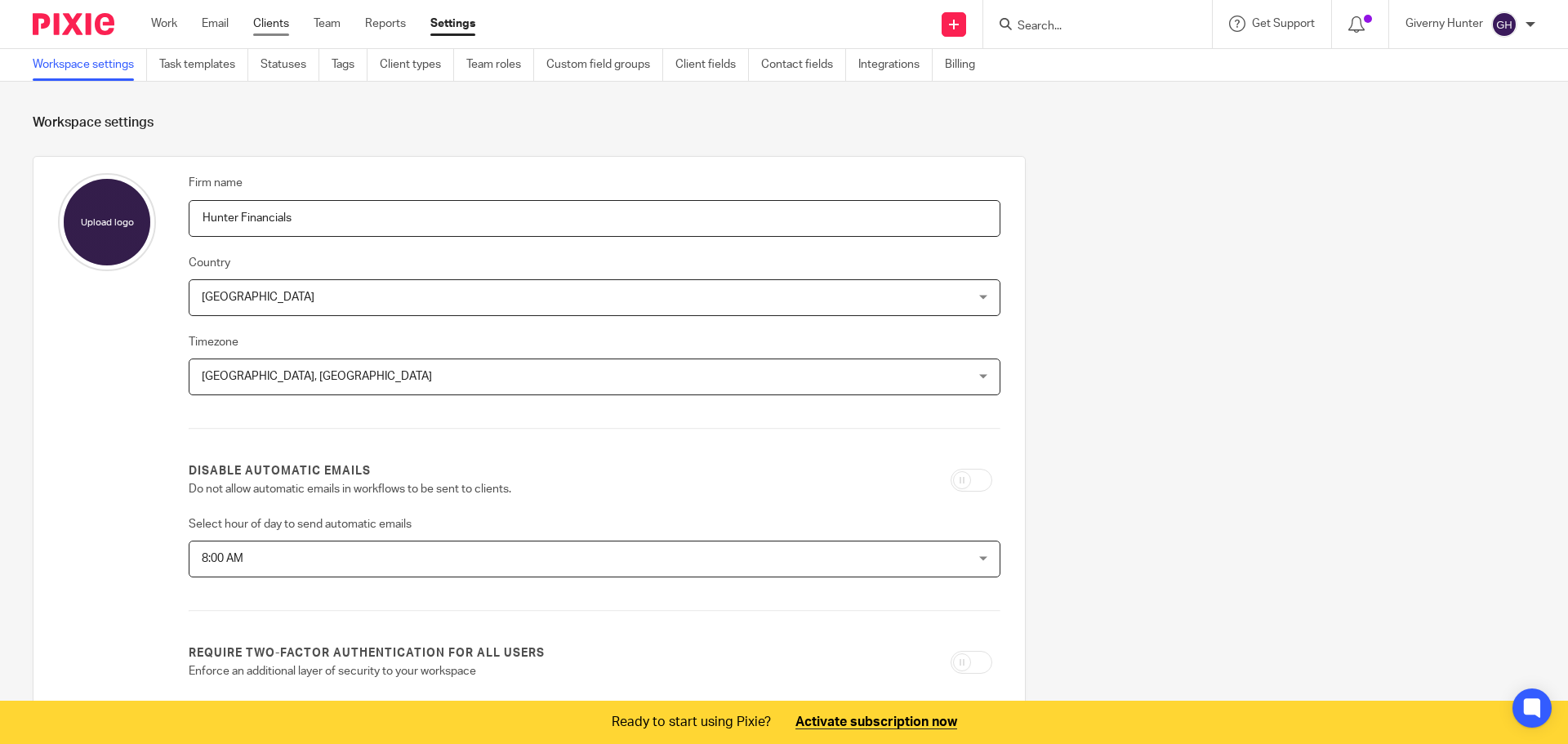
click at [283, 22] on link "Clients" at bounding box center [271, 24] width 36 height 17
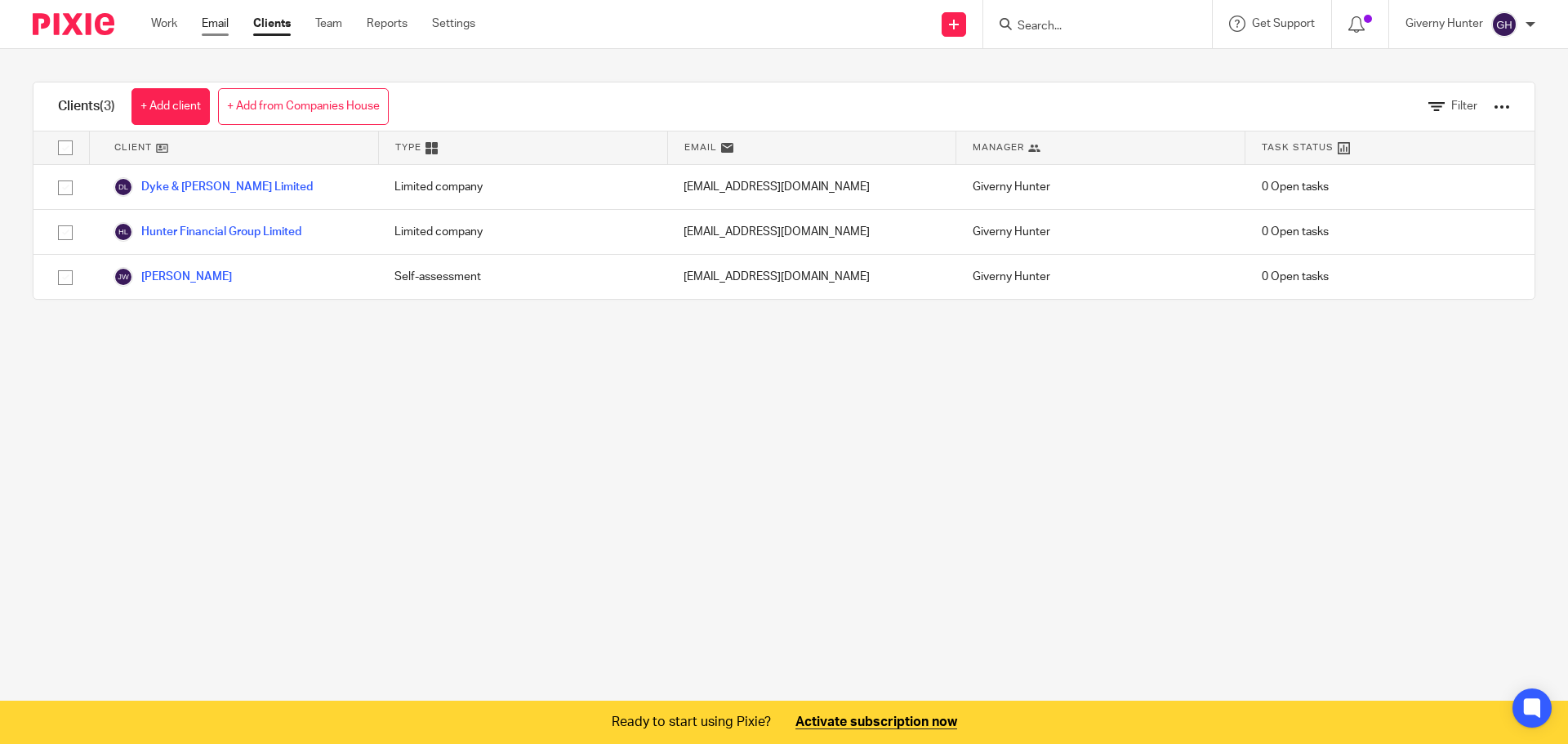
drag, startPoint x: 218, startPoint y: 12, endPoint x: 218, endPoint y: 28, distance: 16.0
click at [218, 20] on div "Work Email Clients Team Reports Settings Work Email Clients Team Reports Settin…" at bounding box center [318, 24] width 365 height 48
click at [218, 28] on link "Email" at bounding box center [215, 24] width 27 height 17
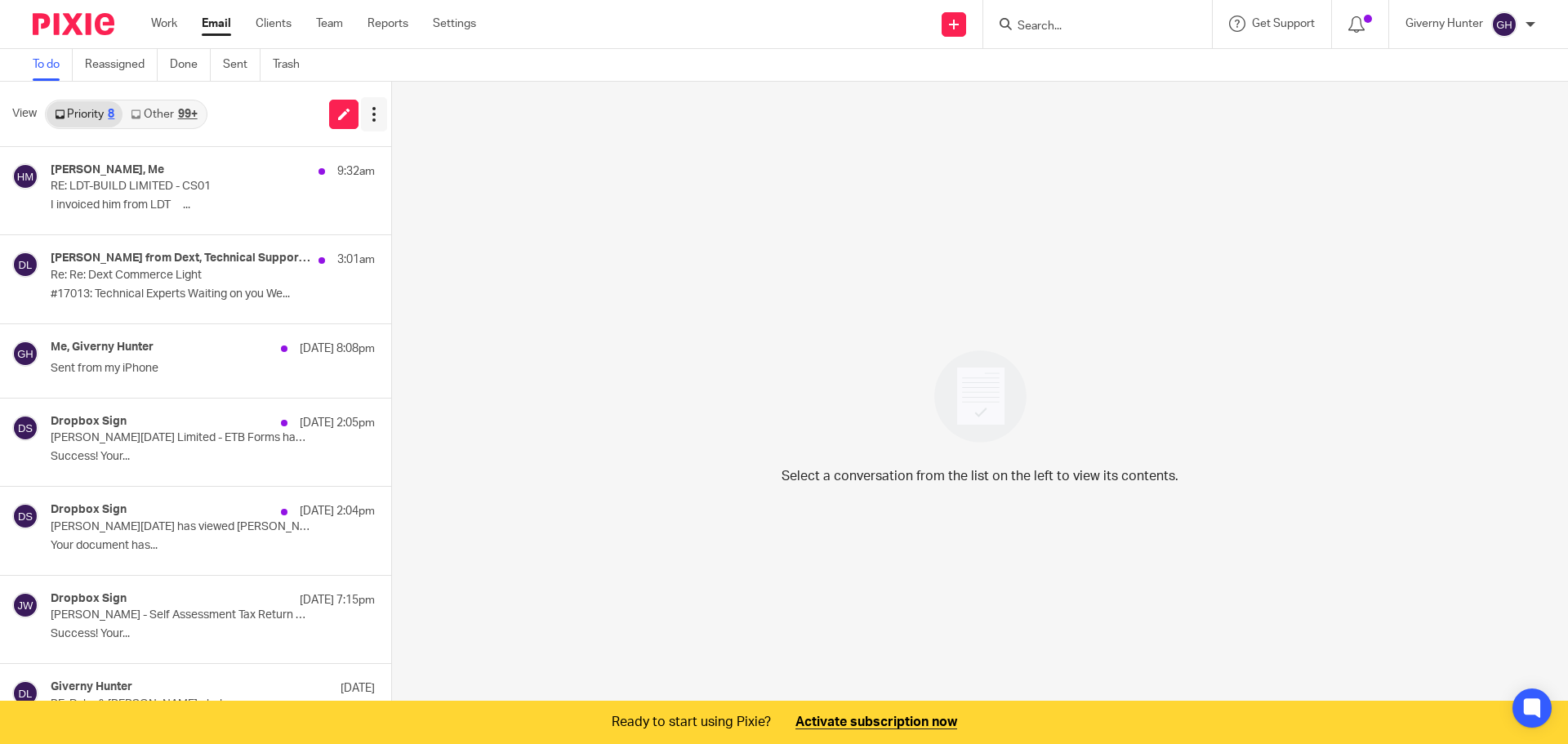
click at [375, 115] on icon at bounding box center [374, 115] width 17 height 17
click at [599, 137] on div "Select a conversation from the list on the left to view its contents." at bounding box center [980, 412] width 1176 height 662
click at [1516, 45] on div "Giverny Hunter My profile Email integration Logout" at bounding box center [1470, 24] width 162 height 48
click at [1532, 19] on div at bounding box center [1530, 24] width 10 height 10
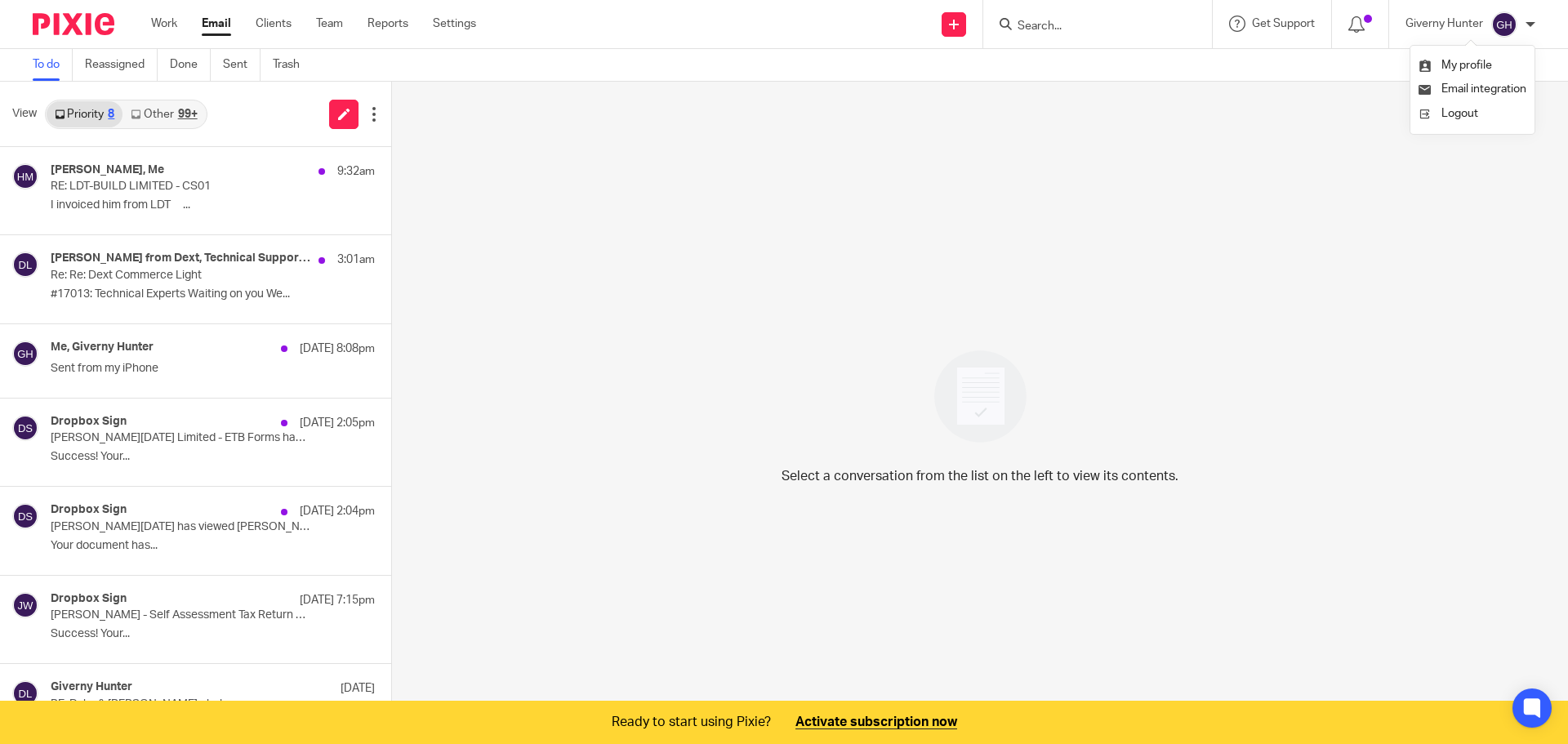
click at [1532, 19] on div at bounding box center [1530, 24] width 10 height 10
click at [159, 17] on link "Work" at bounding box center [164, 24] width 26 height 17
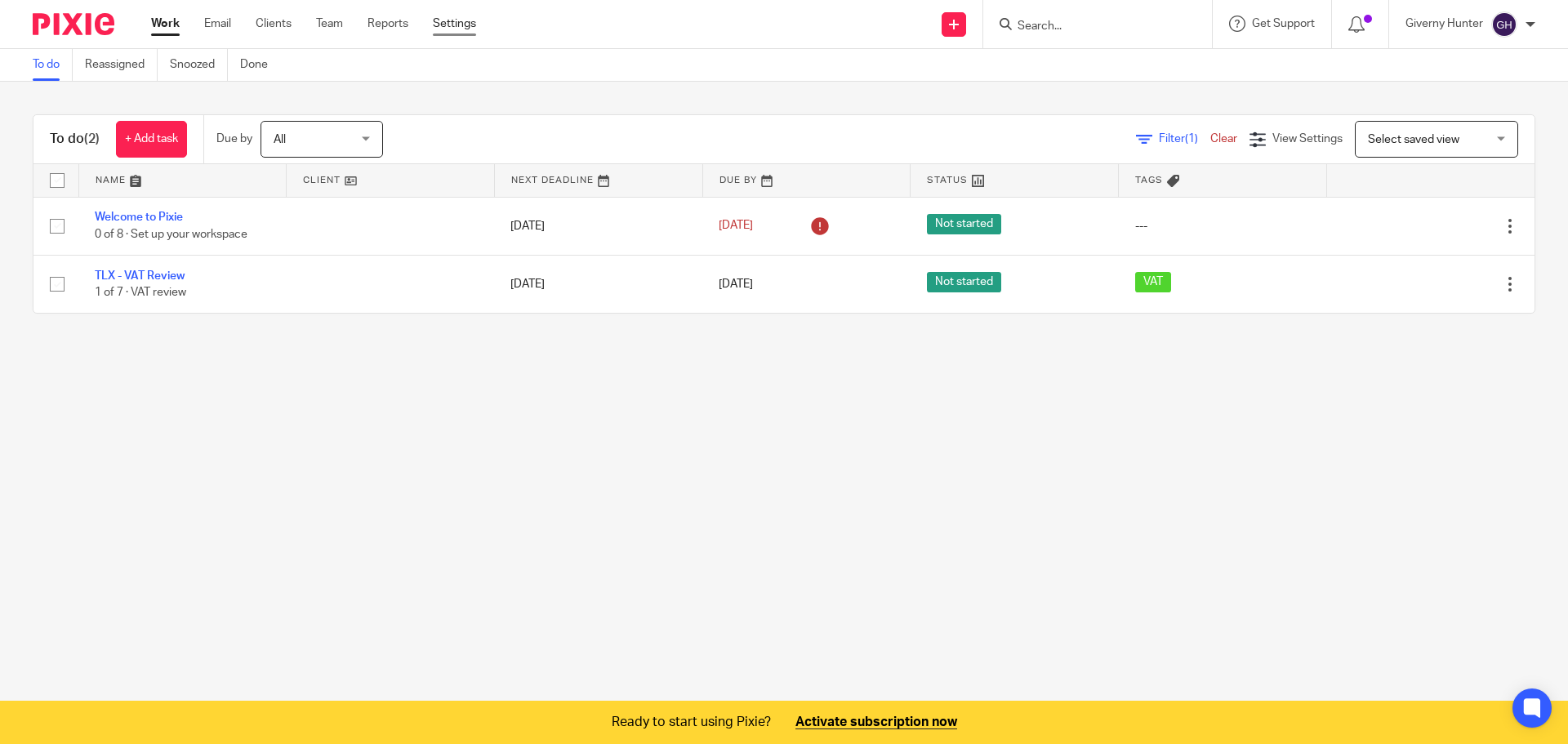
click at [455, 28] on link "Settings" at bounding box center [454, 24] width 43 height 17
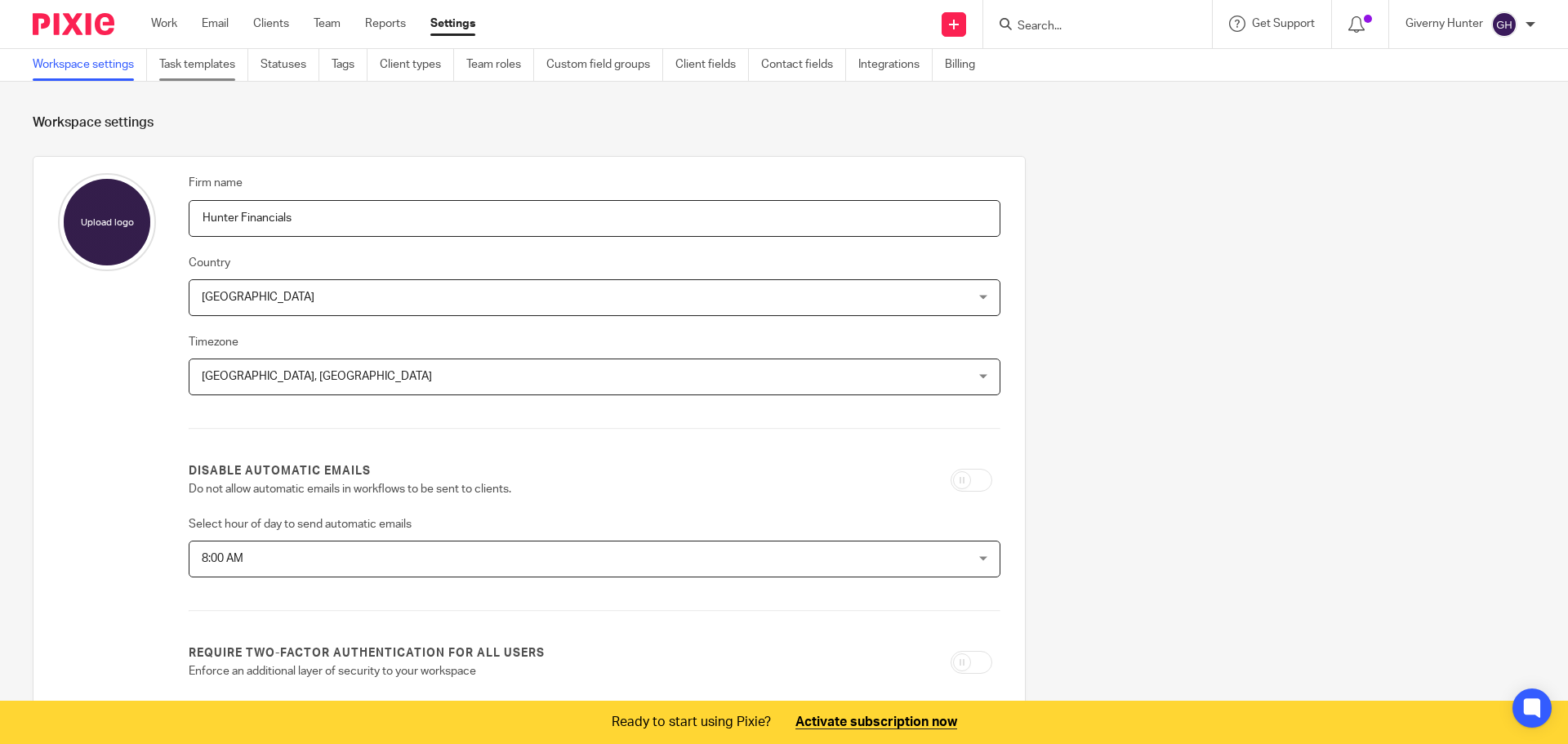
click at [206, 63] on link "Task templates" at bounding box center [203, 64] width 89 height 32
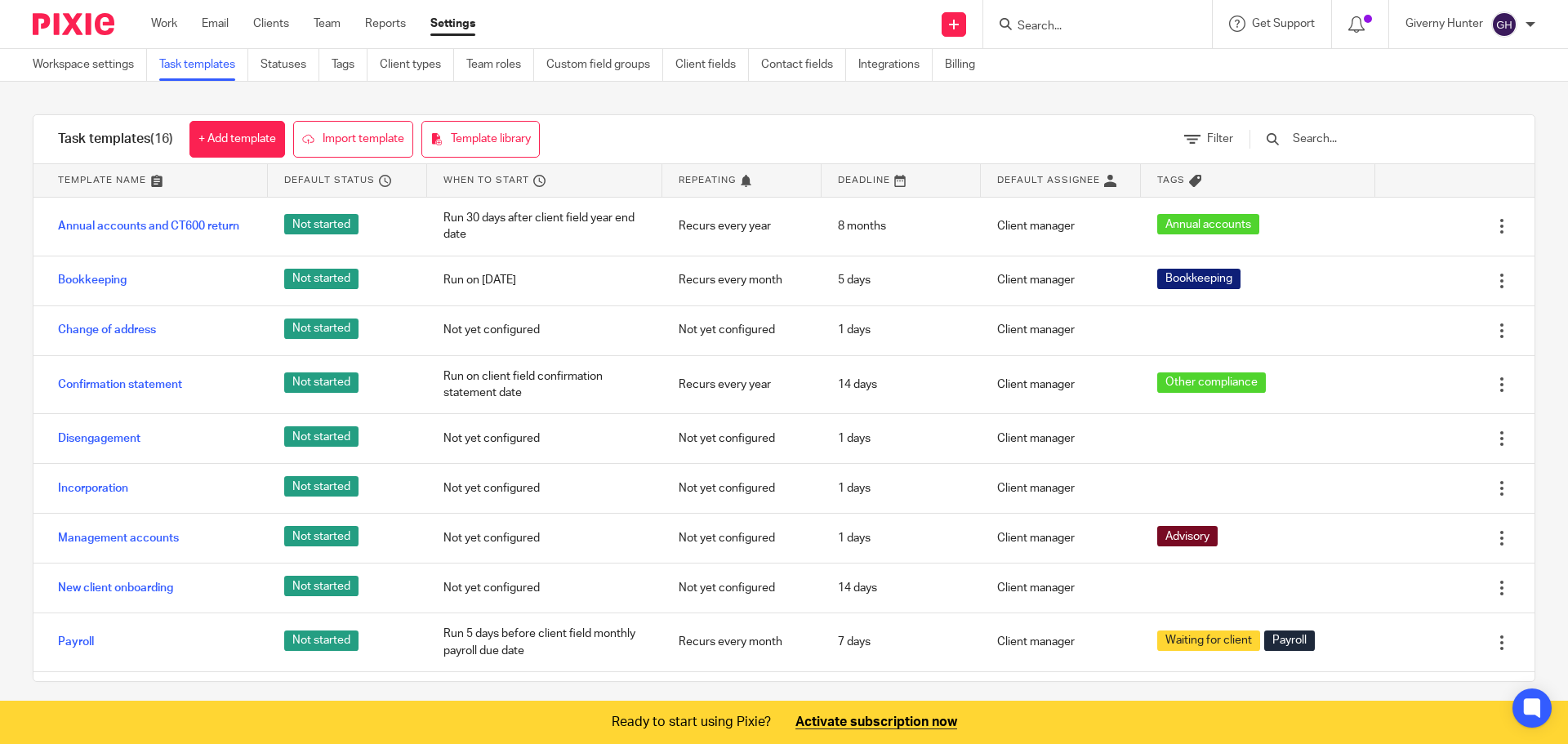
click at [370, 106] on div "Task templates (16) + Add template Import template Template library Filter Temp…" at bounding box center [784, 398] width 1568 height 633
click at [503, 141] on link "Template library" at bounding box center [480, 140] width 118 height 37
click at [337, 142] on link "Import template" at bounding box center [353, 140] width 120 height 37
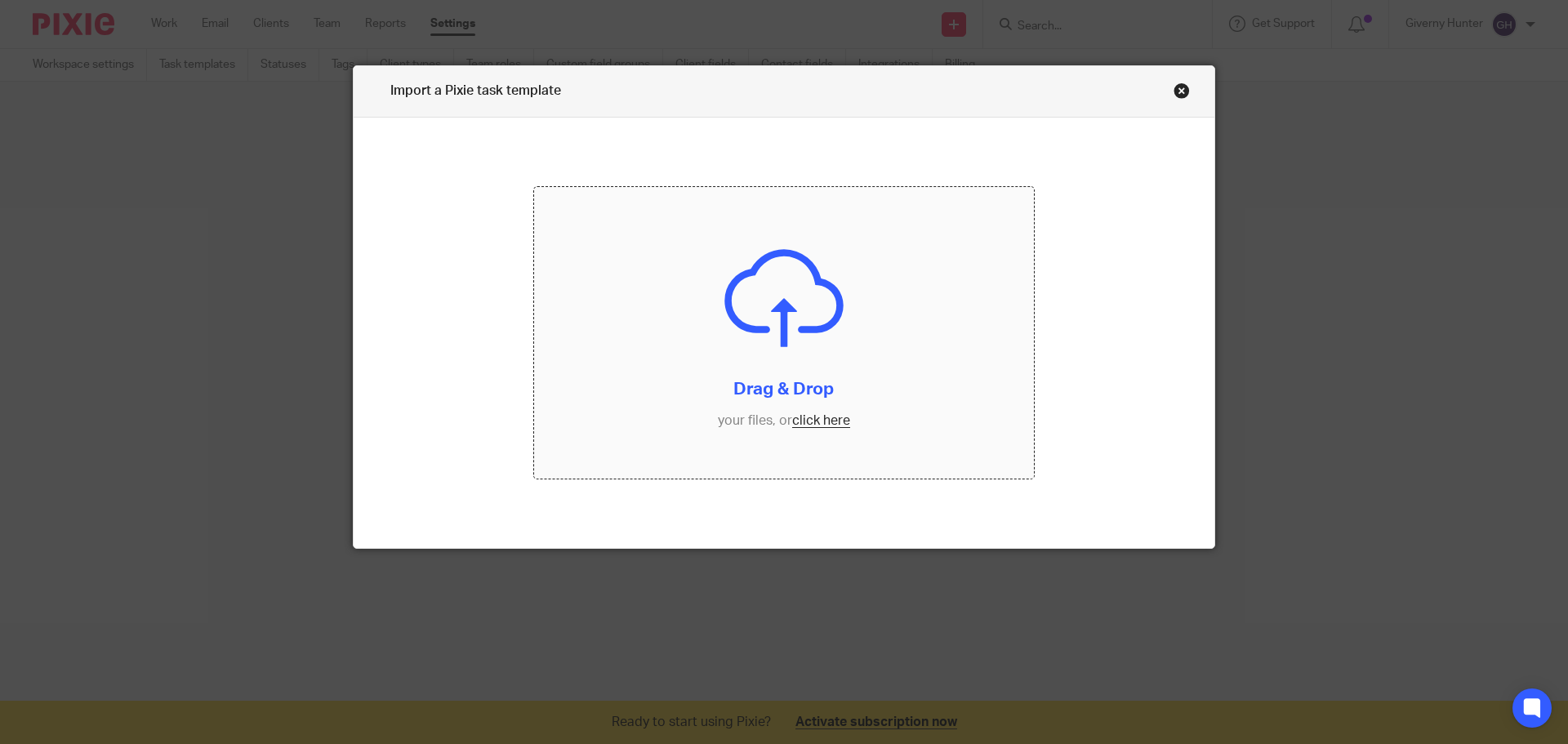
click at [819, 423] on input "file" at bounding box center [784, 333] width 500 height 292
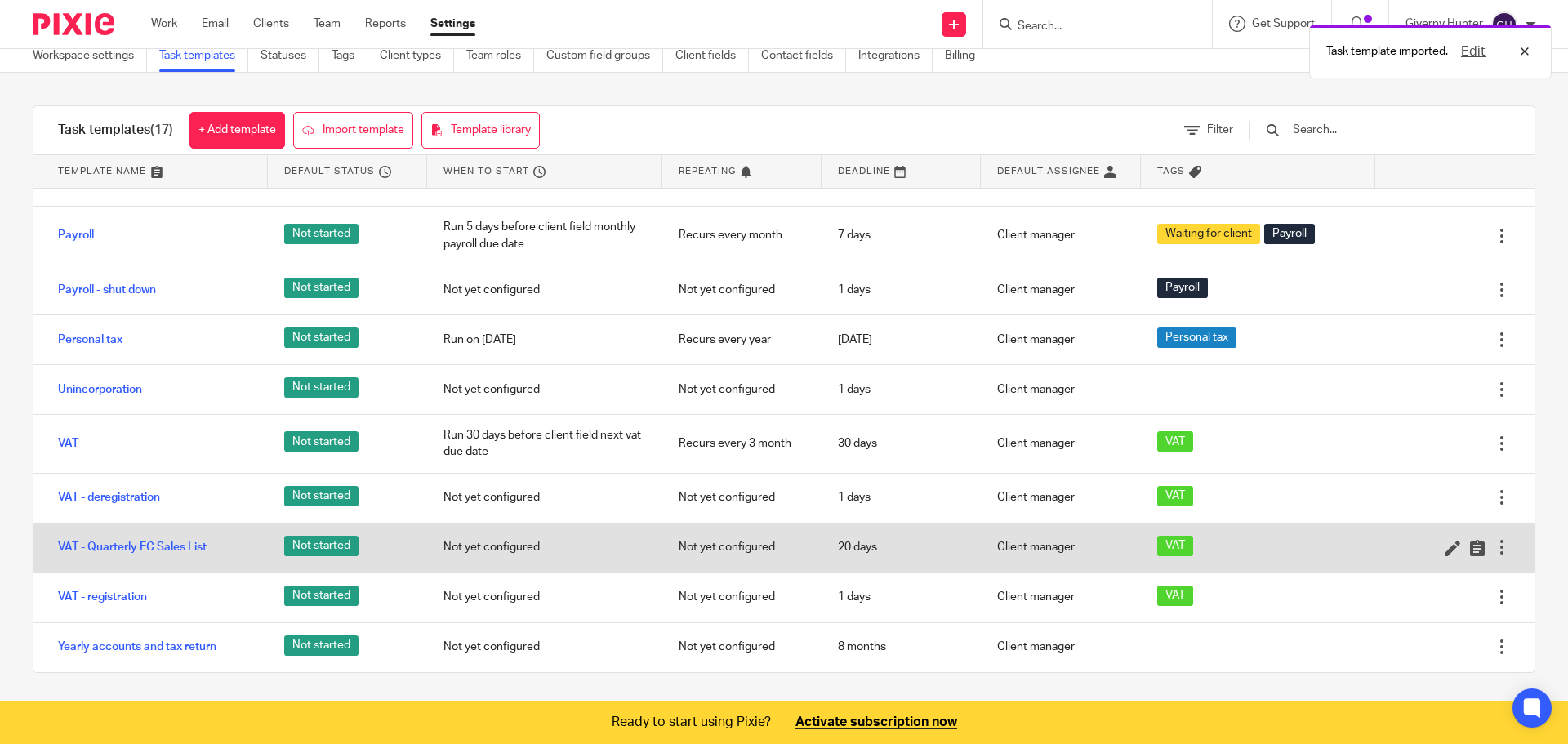
scroll to position [11, 0]
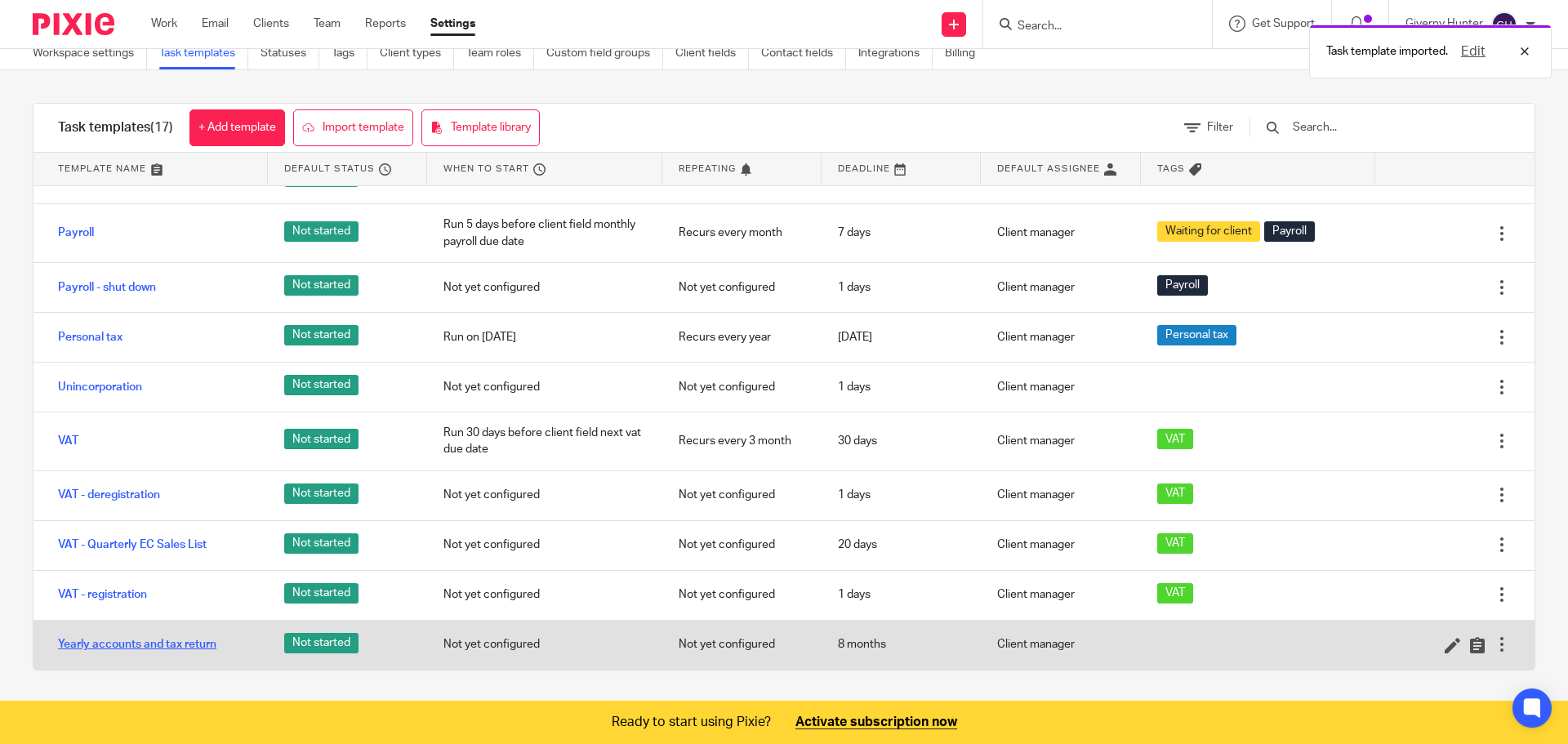
click at [201, 648] on link "Yearly accounts and tax return" at bounding box center [137, 645] width 159 height 17
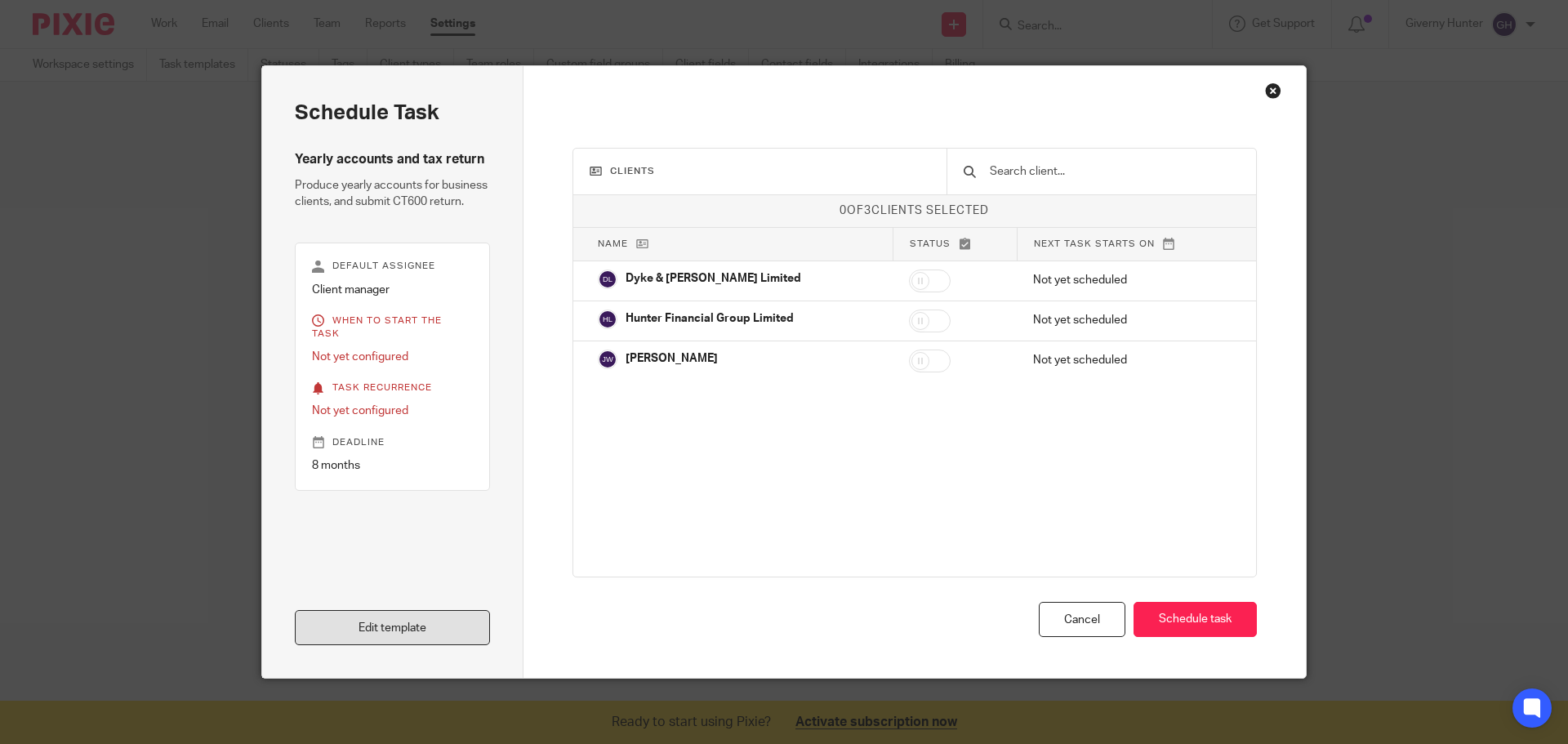
click at [410, 629] on link "Edit template" at bounding box center [392, 627] width 196 height 35
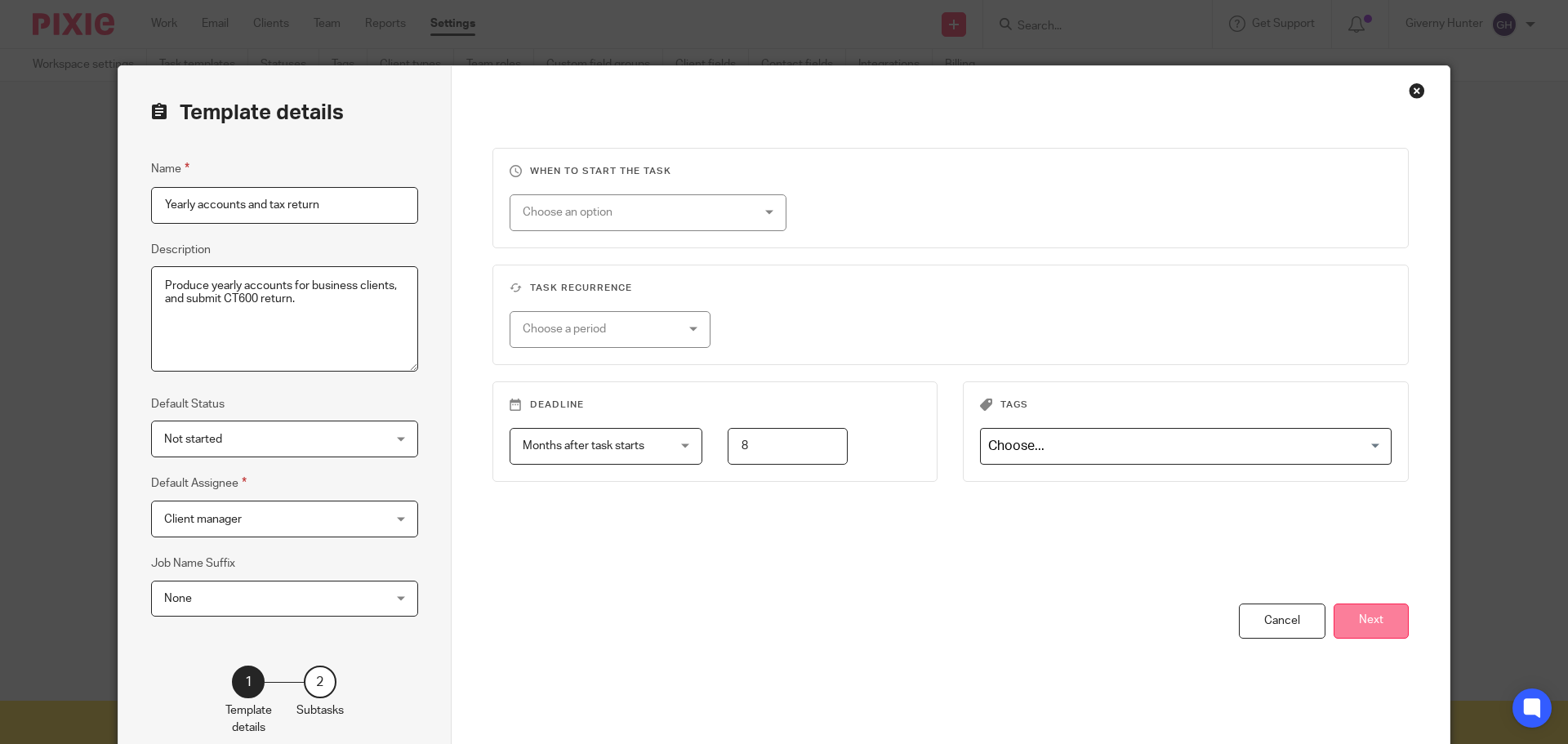
click at [1383, 626] on button "Next" at bounding box center [1372, 621] width 75 height 35
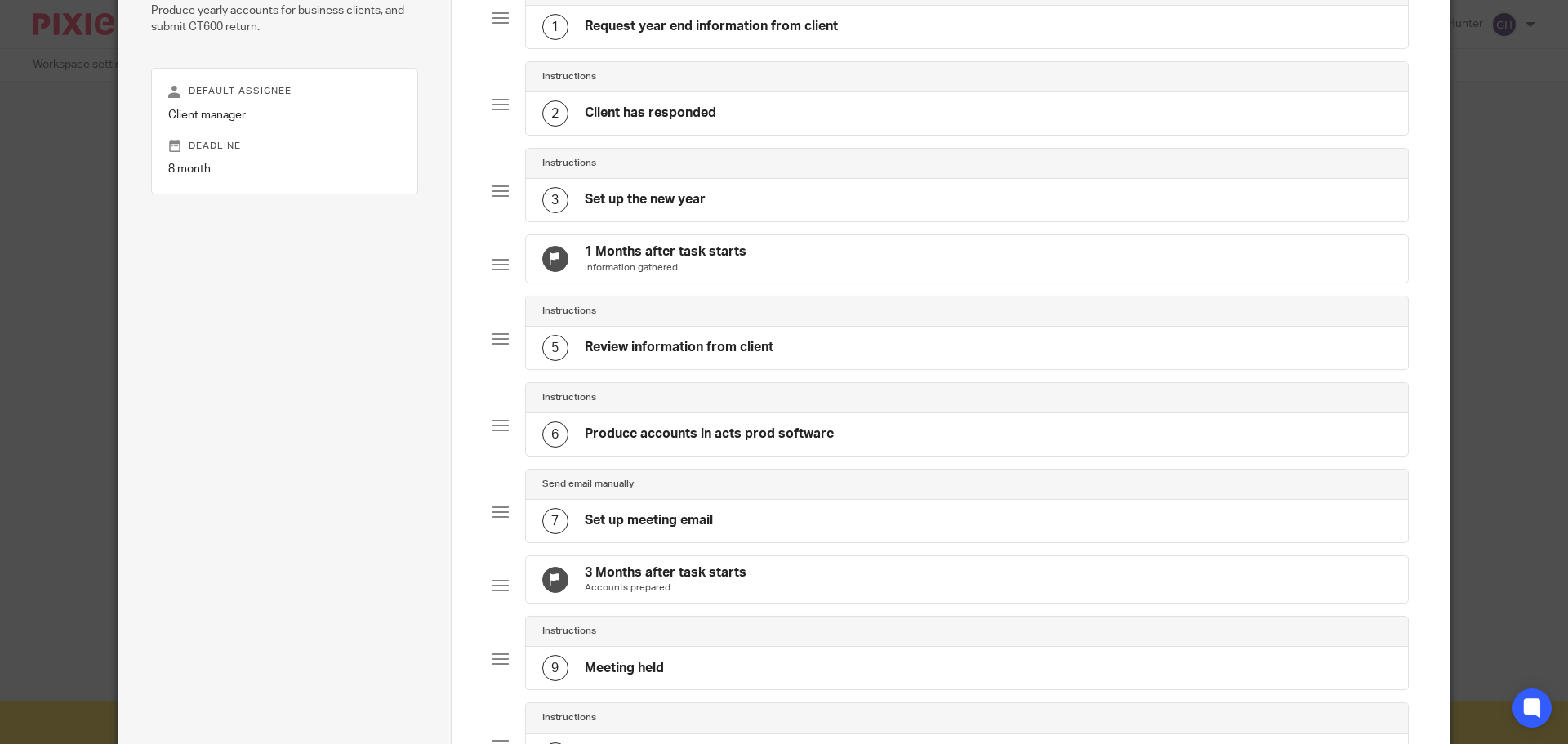
scroll to position [85, 0]
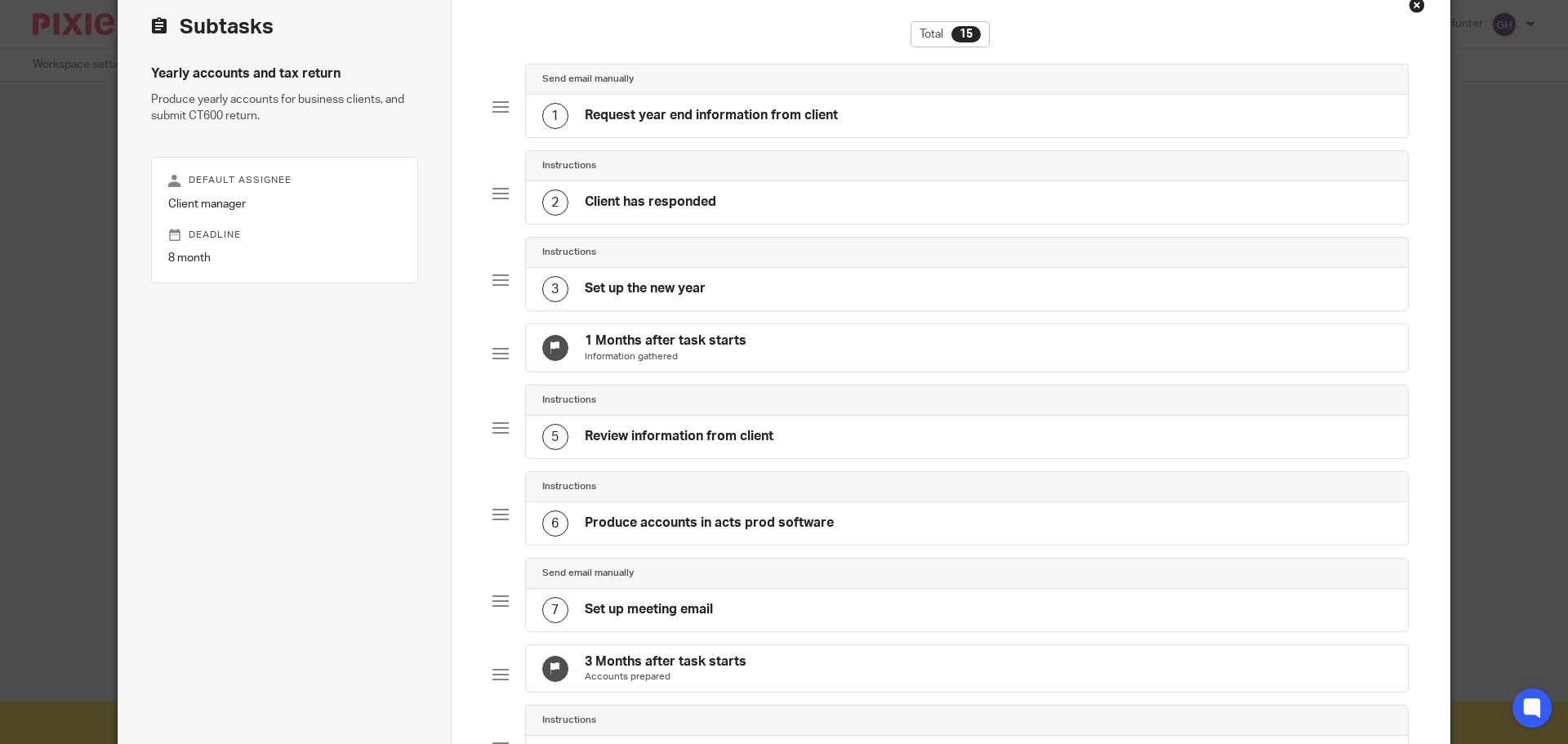
click at [607, 75] on h4 "Send email manually" at bounding box center [588, 79] width 92 height 13
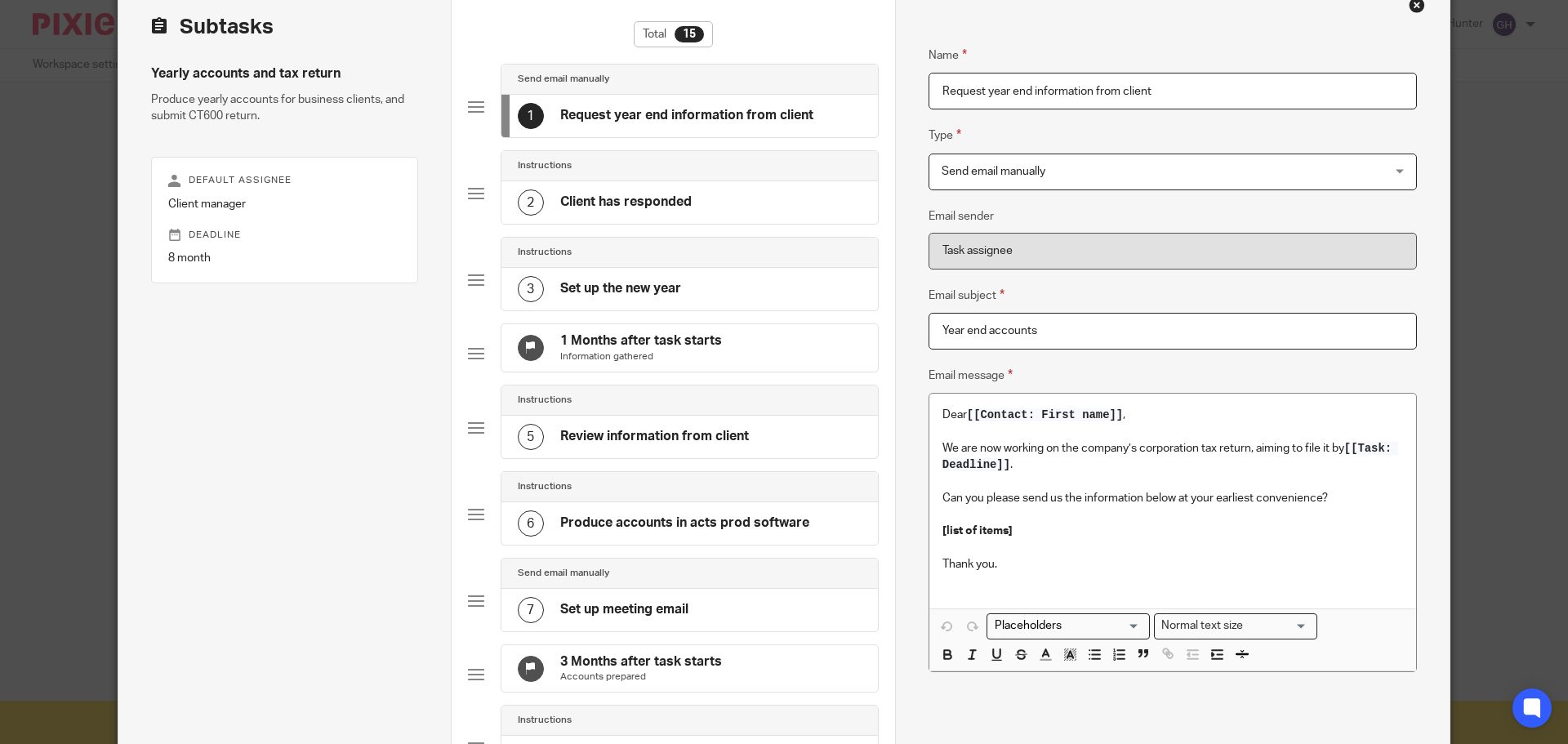
drag, startPoint x: 1414, startPoint y: 4, endPoint x: 1431, endPoint y: 28, distance: 29.4
click at [1414, 4] on div "Close this dialog window" at bounding box center [1417, 5] width 17 height 17
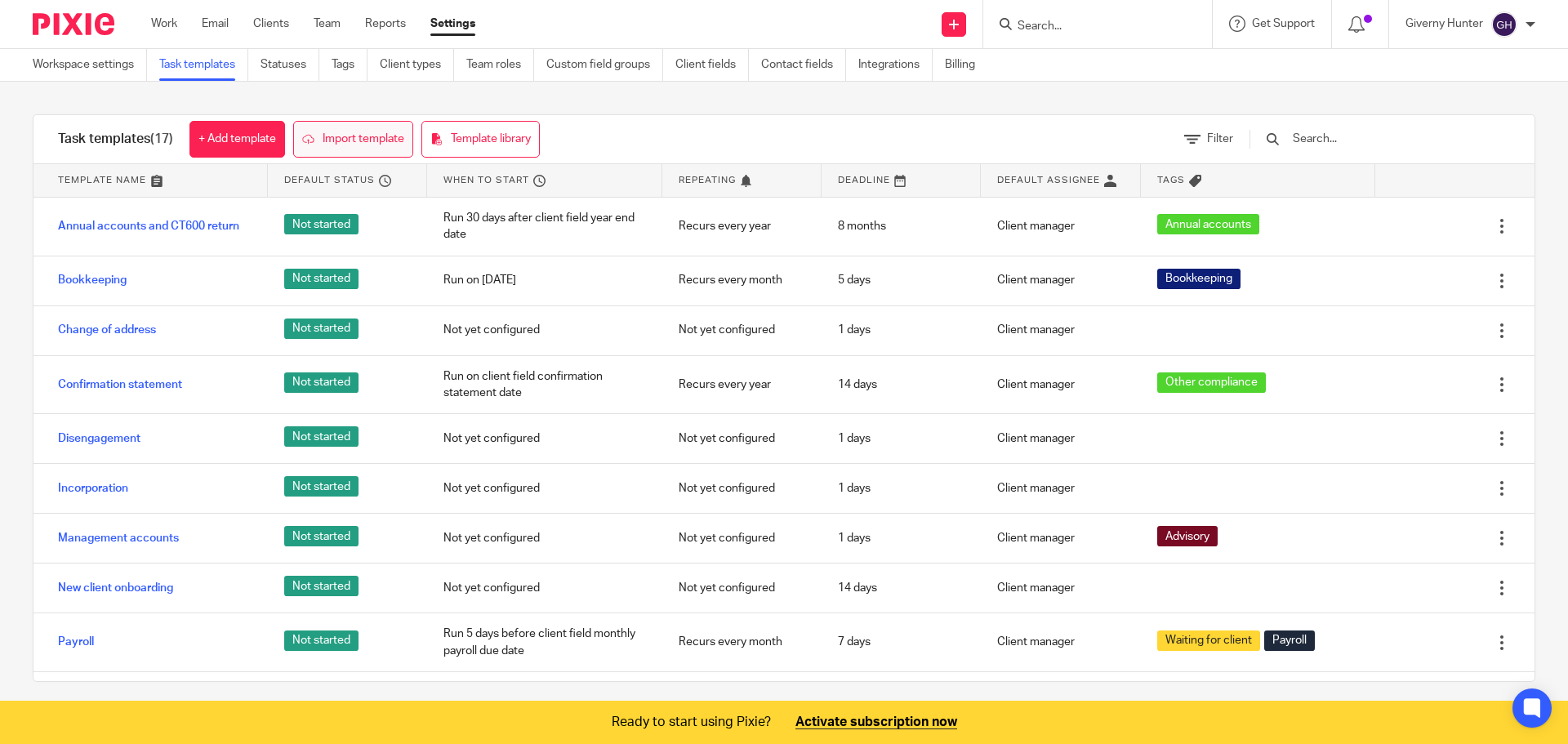
click at [390, 138] on link "Import template" at bounding box center [353, 140] width 120 height 37
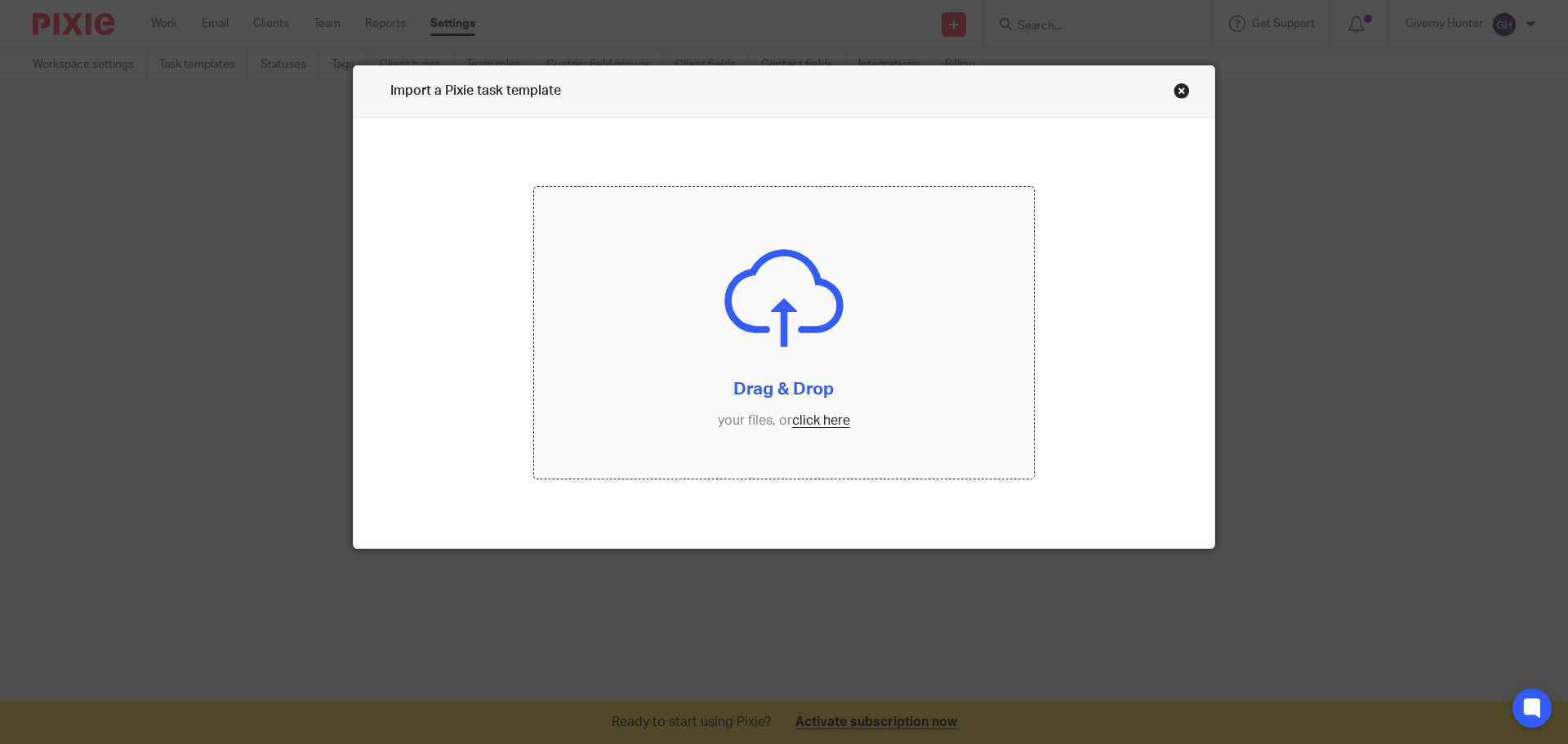
click at [809, 421] on input "file" at bounding box center [784, 333] width 500 height 292
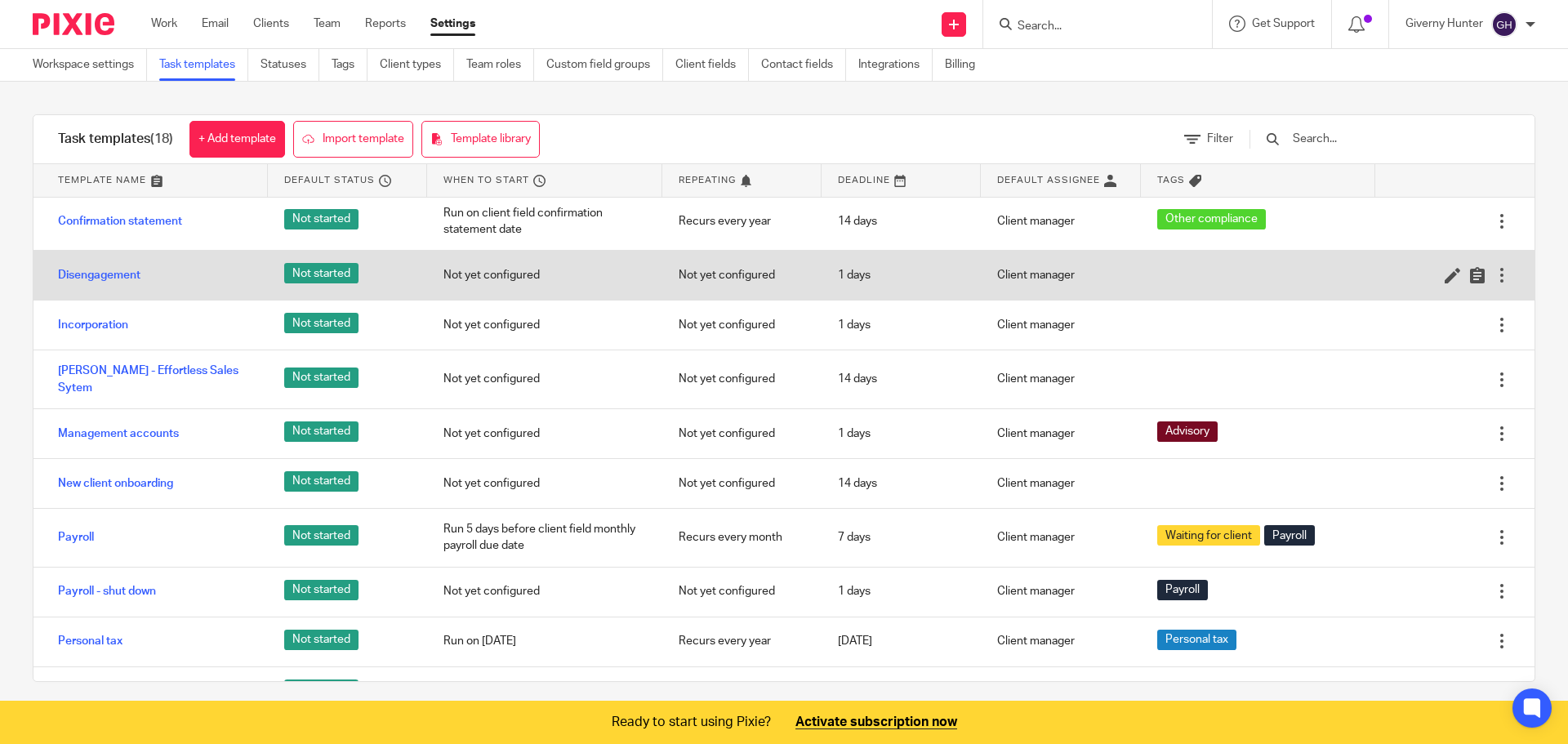
scroll to position [327, 0]
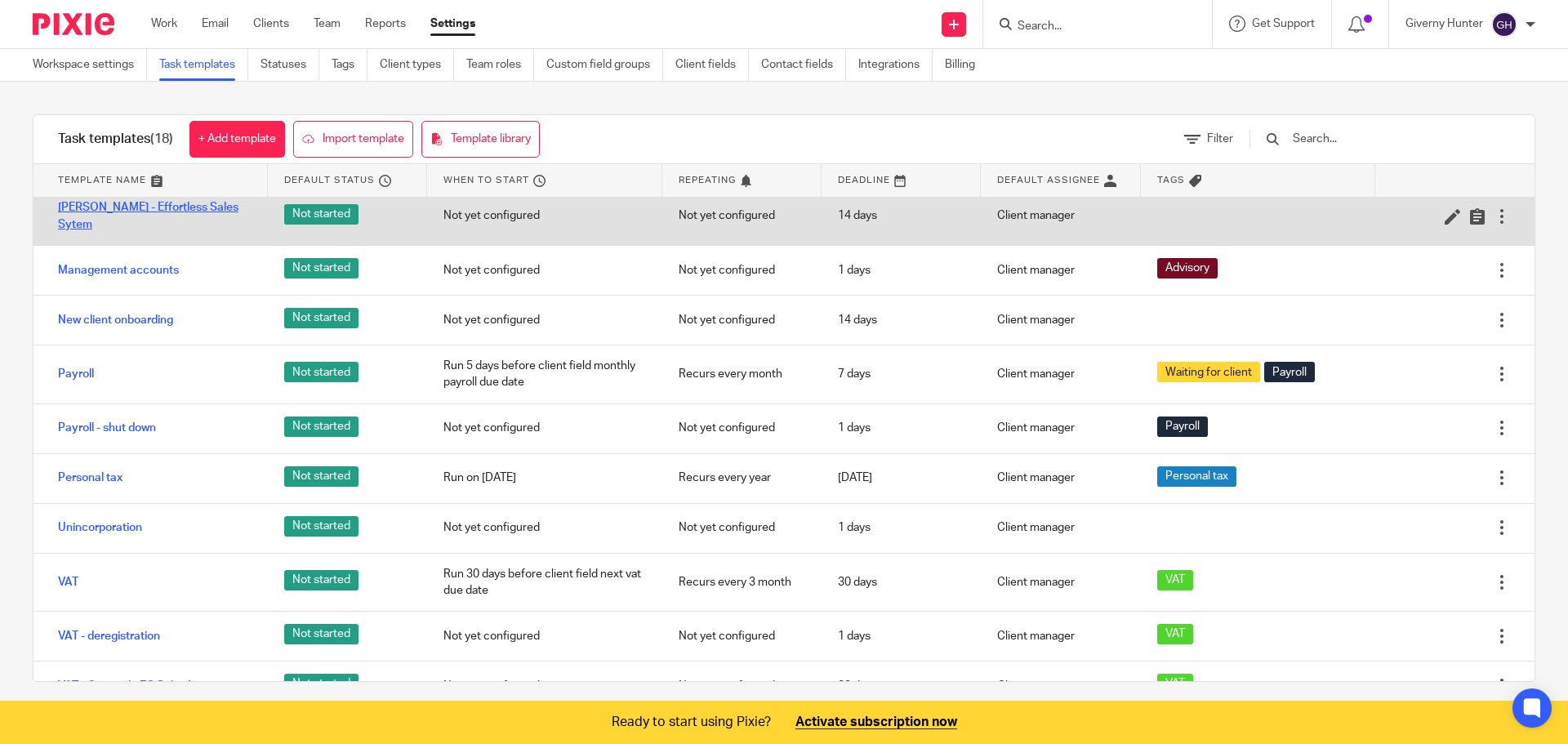
click at [194, 200] on link "[PERSON_NAME] - Effortless Sales Sytem" at bounding box center [154, 216] width 194 height 33
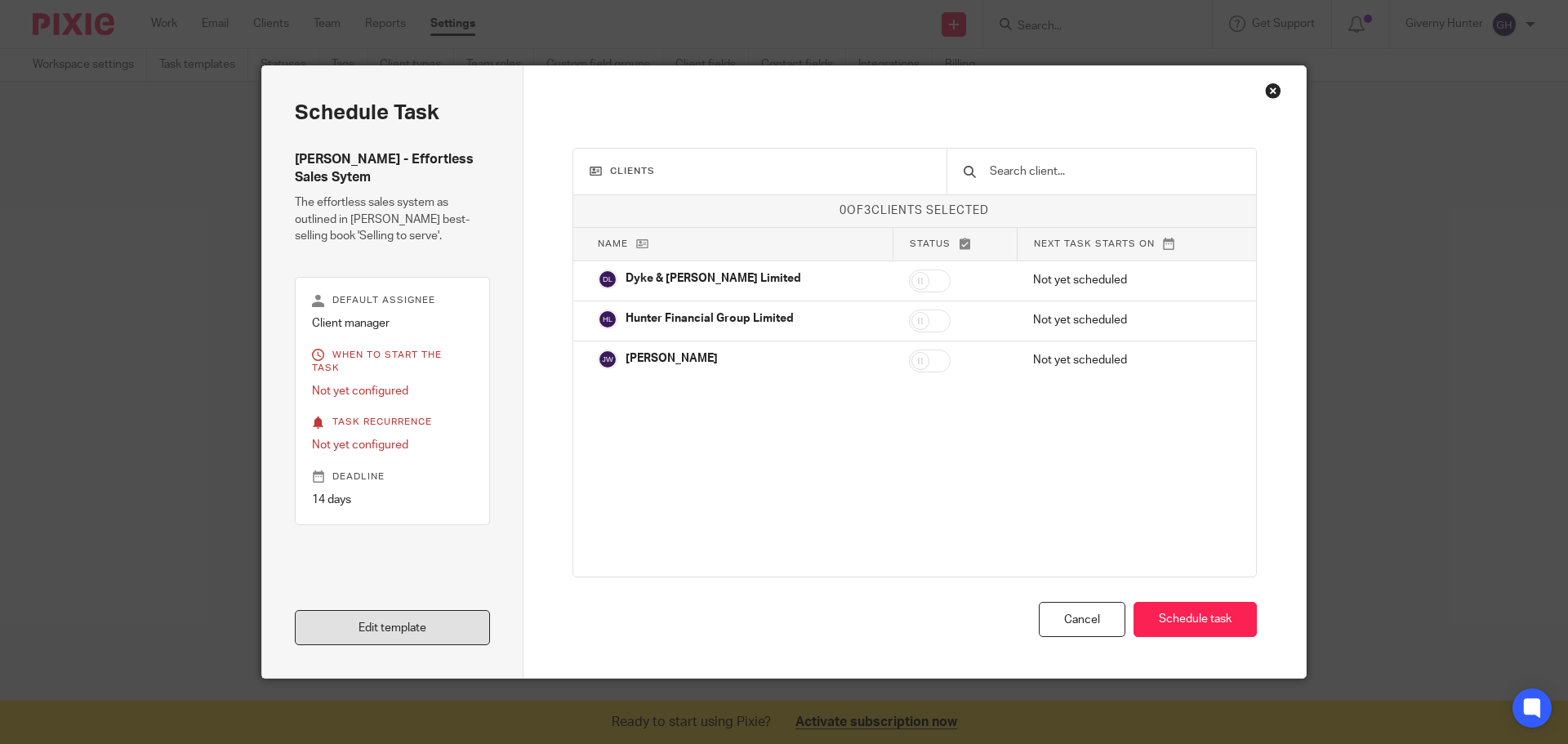
click at [398, 625] on link "Edit template" at bounding box center [392, 627] width 196 height 35
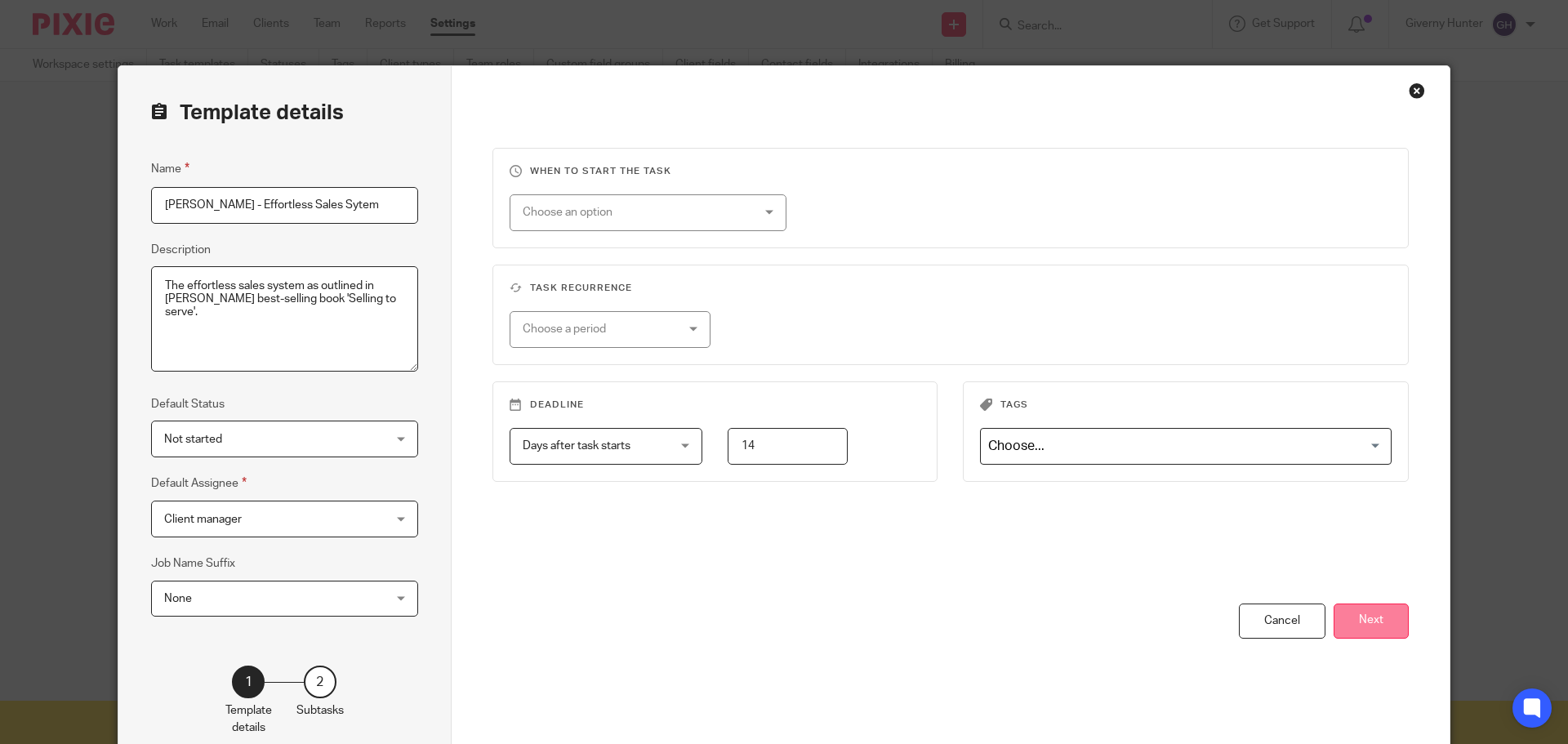
click at [1352, 614] on button "Next" at bounding box center [1372, 621] width 75 height 35
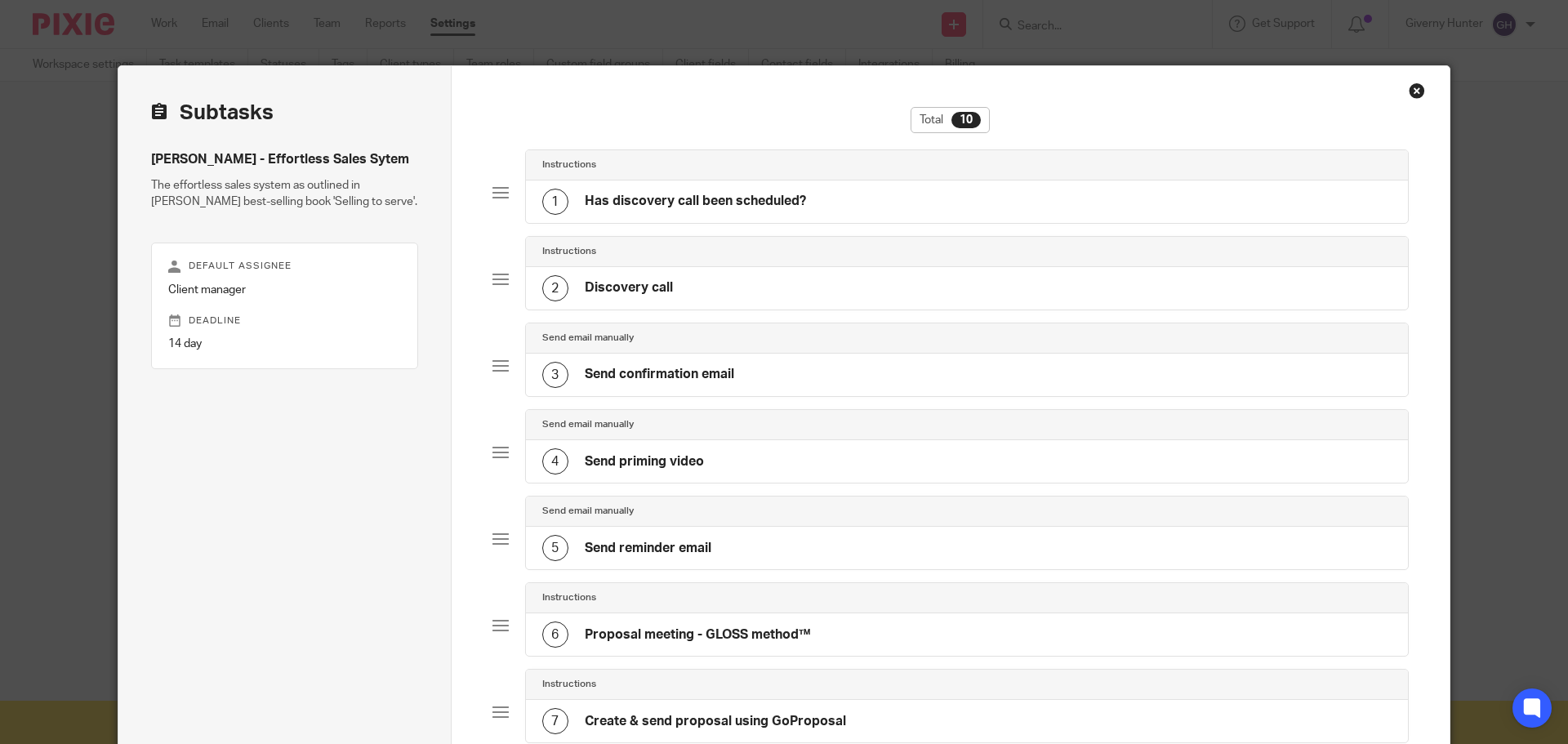
click at [1422, 87] on div "Total 10 Instructions 1 Has discovery call been scheduled? Instructions 2 Disco…" at bounding box center [951, 632] width 999 height 1132
click at [1415, 92] on div "Close this dialog window" at bounding box center [1417, 91] width 17 height 17
